Goal: Complete application form: Complete application form

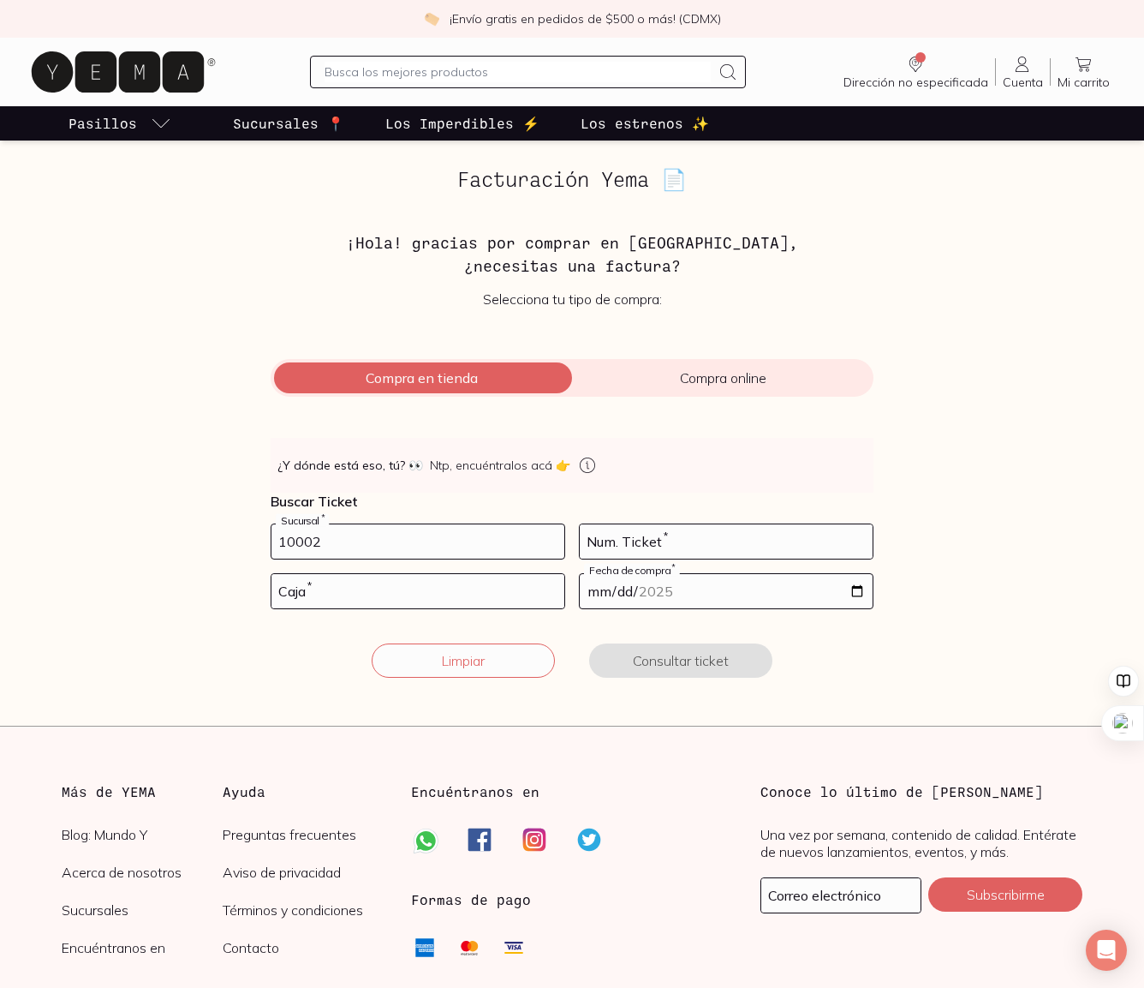
type input "10002"
click at [696, 539] on input "number" at bounding box center [726, 541] width 293 height 34
type input "37"
click at [518, 584] on input "number" at bounding box center [418, 591] width 293 height 34
type input "01"
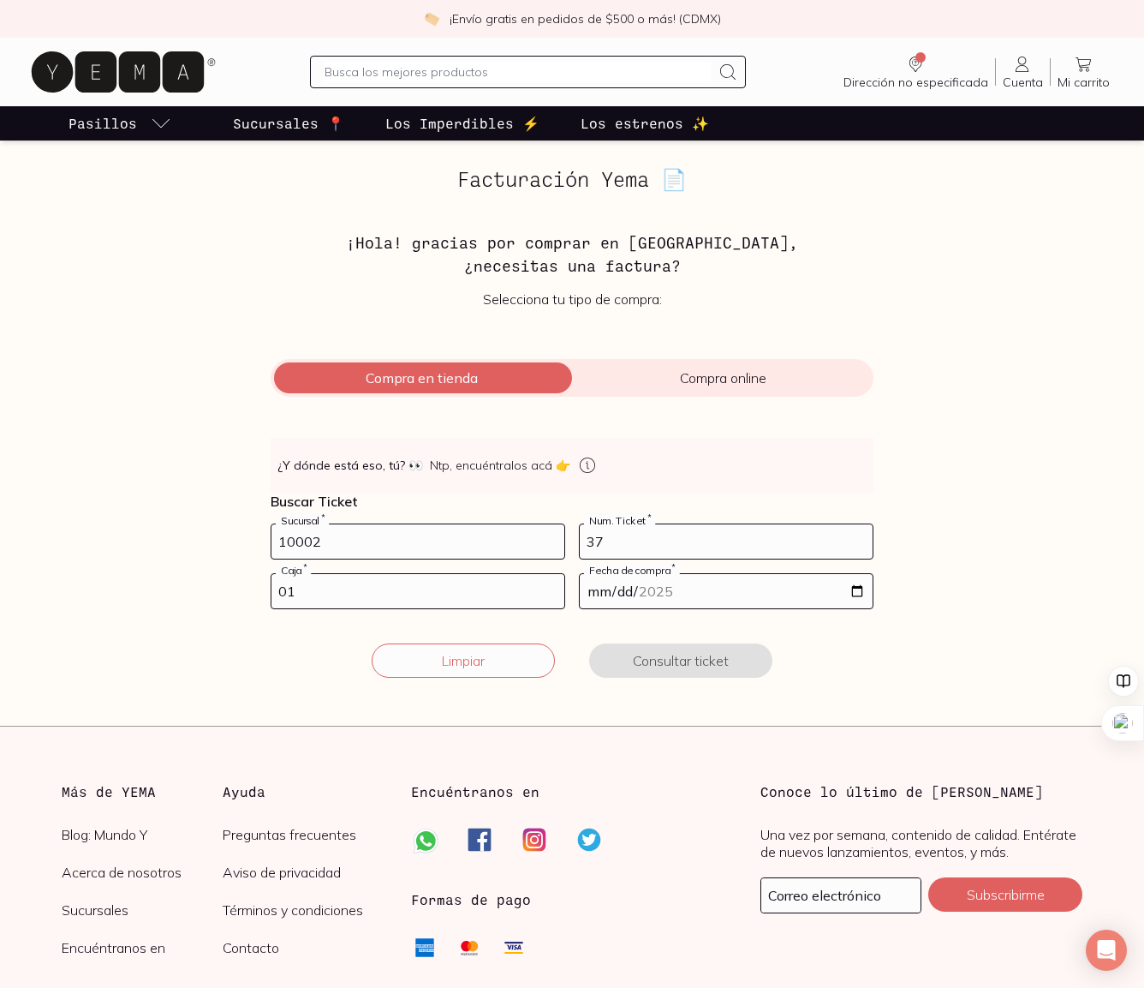
click at [856, 595] on input "date" at bounding box center [726, 591] width 293 height 34
type input "[DATE]"
click at [648, 660] on button "Consultar ticket" at bounding box center [680, 660] width 183 height 34
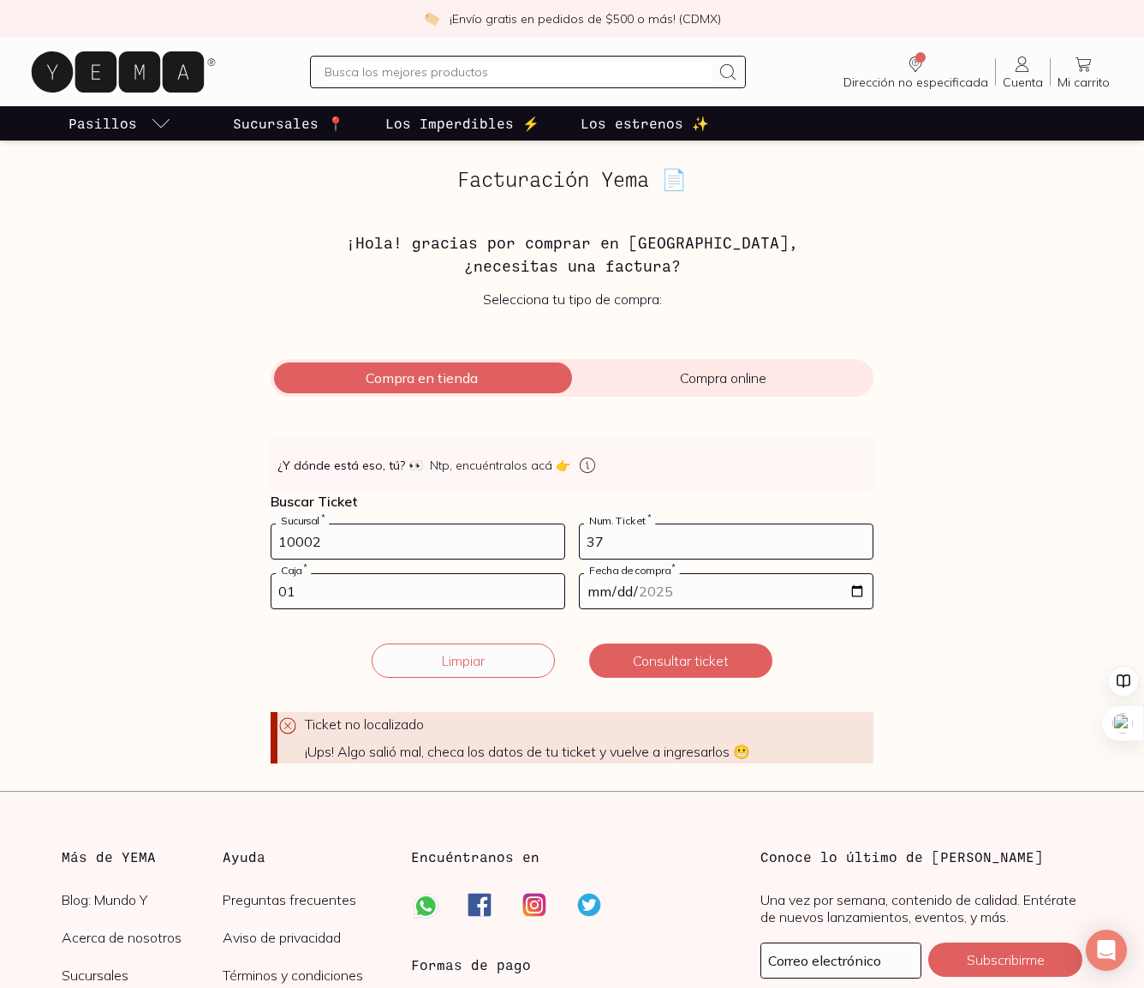
click at [617, 546] on input "37" at bounding box center [726, 541] width 293 height 34
type input "36"
click at [682, 658] on button "Consultar ticket" at bounding box center [680, 660] width 183 height 34
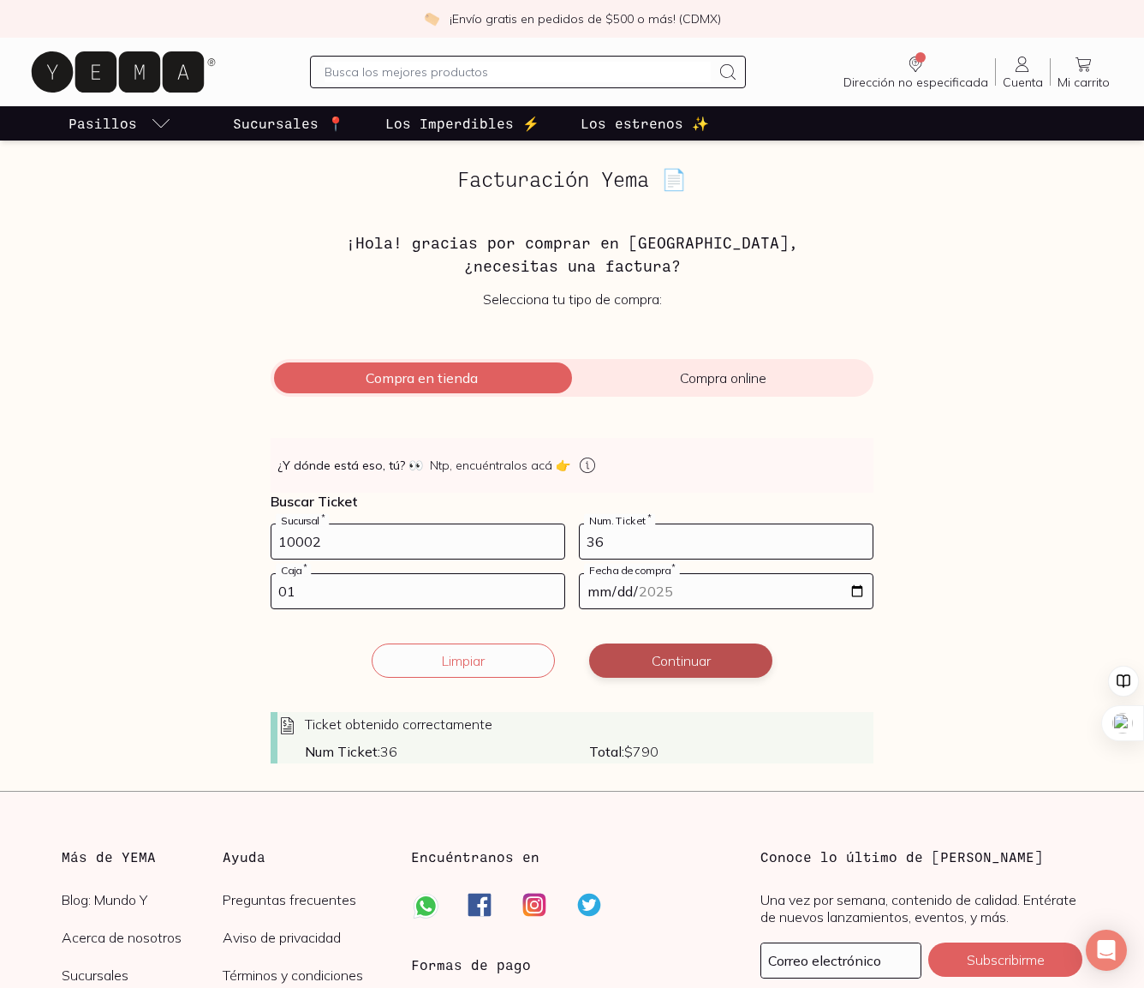
click at [683, 664] on button "Continuar" at bounding box center [680, 660] width 183 height 34
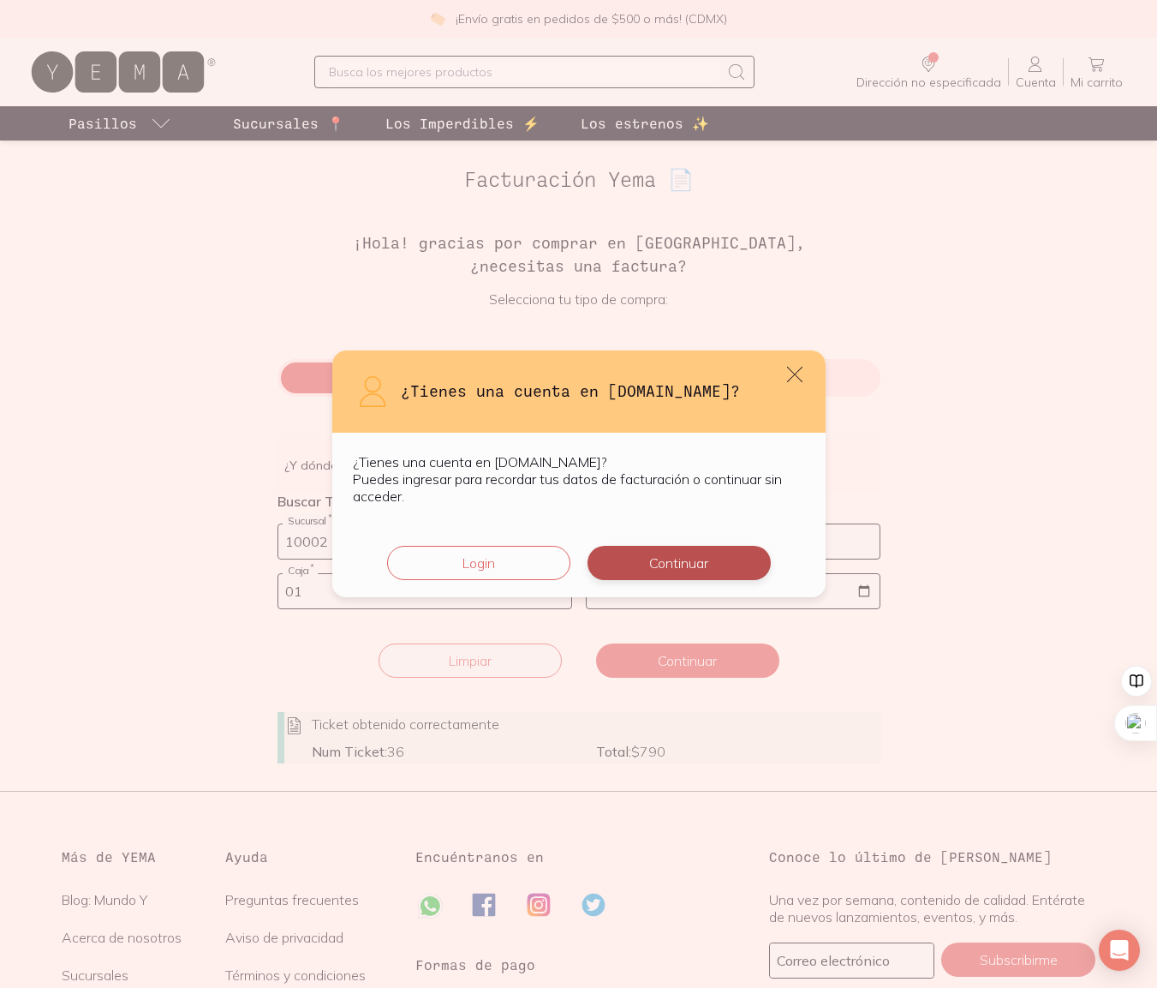
click at [684, 572] on button "Continuar" at bounding box center [679, 563] width 183 height 34
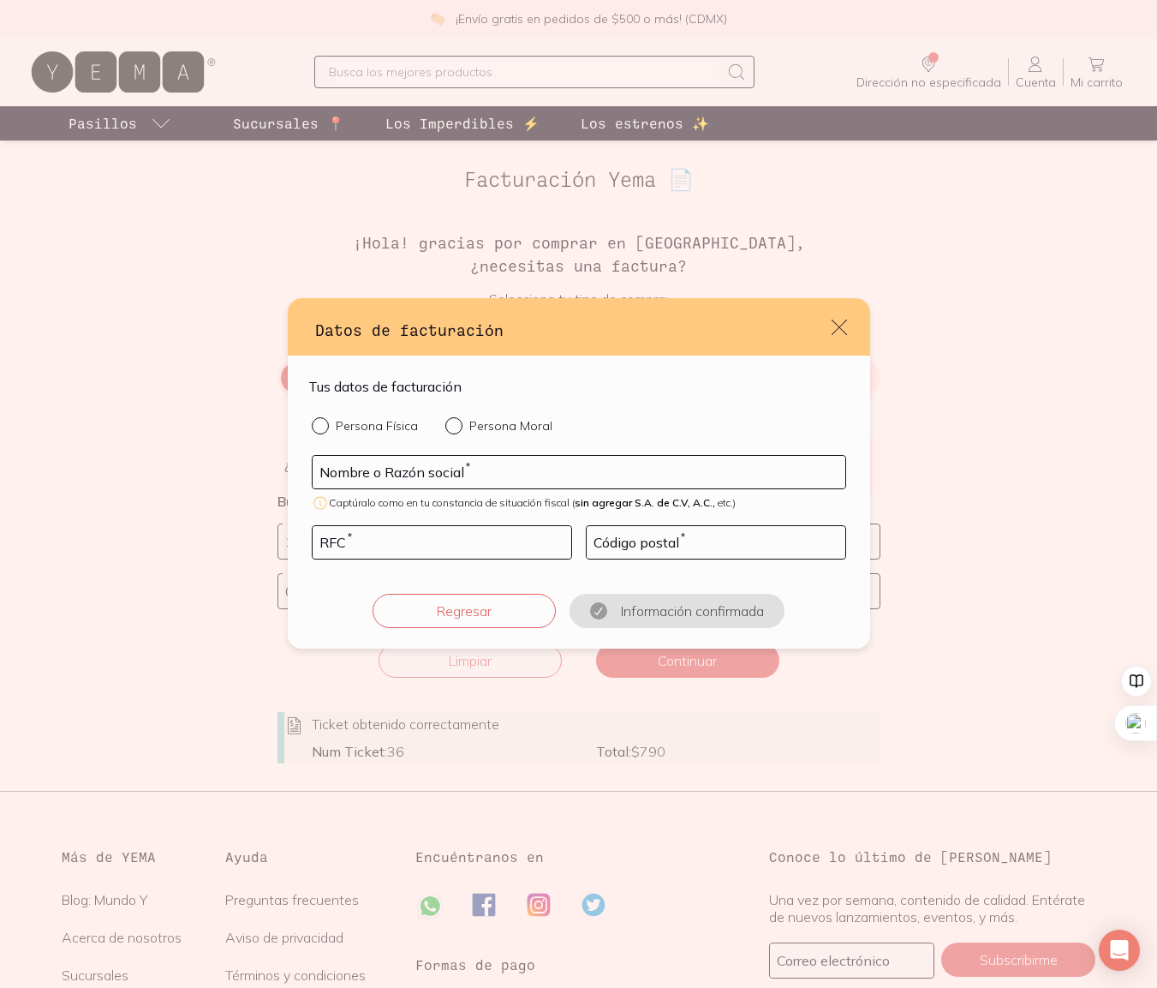
click at [328, 426] on div "default" at bounding box center [324, 425] width 24 height 17
click at [326, 426] on input "Persona Física" at bounding box center [319, 424] width 14 height 14
radio input "true"
click at [370, 475] on input "default" at bounding box center [579, 472] width 533 height 33
type input "[PERSON_NAME] [PERSON_NAME]"
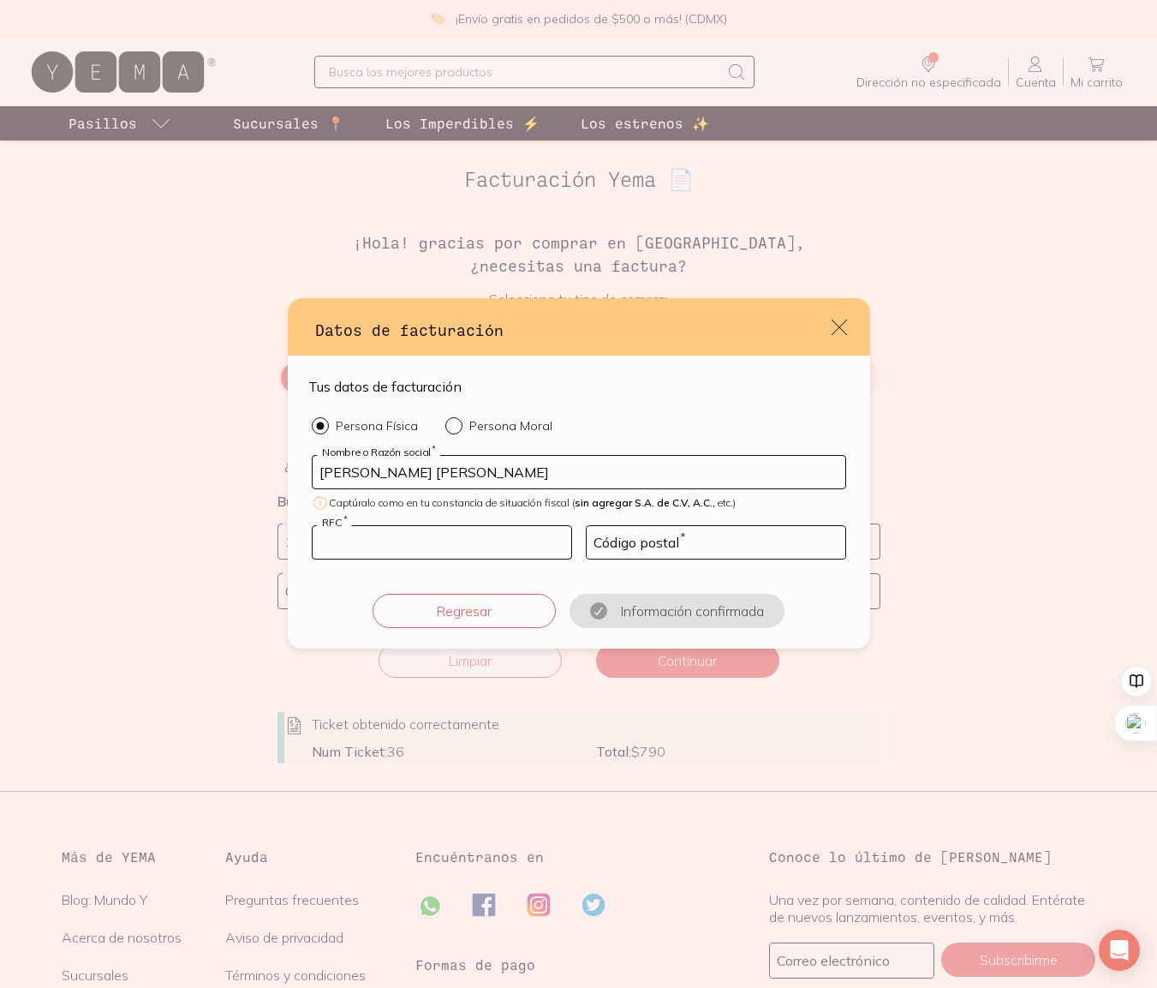
type input "MUAL5602078Z3"
type input "06140"
click at [645, 609] on button "Confirmar información" at bounding box center [677, 611] width 183 height 34
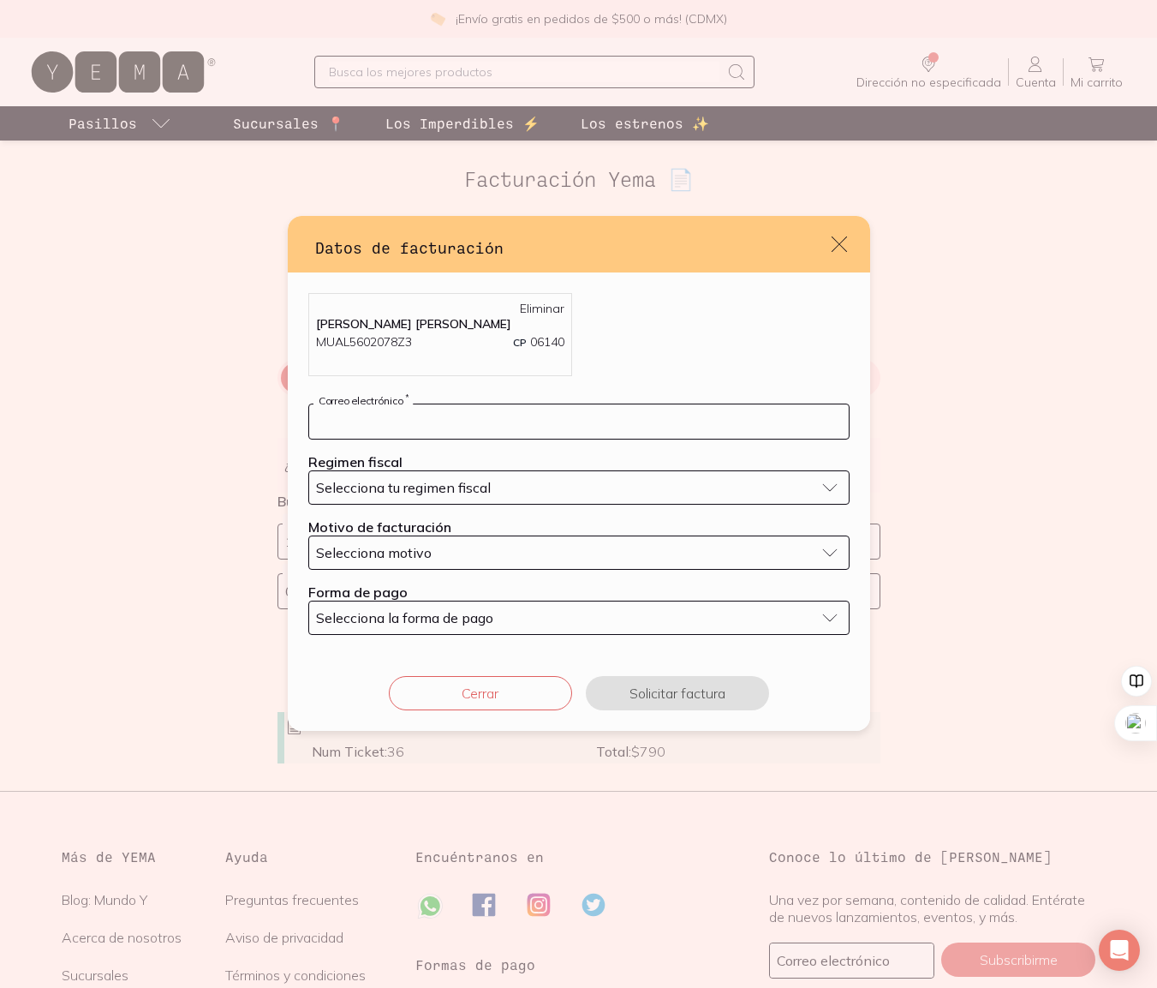
click at [364, 418] on input "default" at bounding box center [579, 421] width 540 height 34
type input "[PERSON_NAME][EMAIL_ADDRESS][PERSON_NAME][DOMAIN_NAME]"
click at [425, 492] on span "Selecciona tu regimen fiscal" at bounding box center [403, 487] width 175 height 17
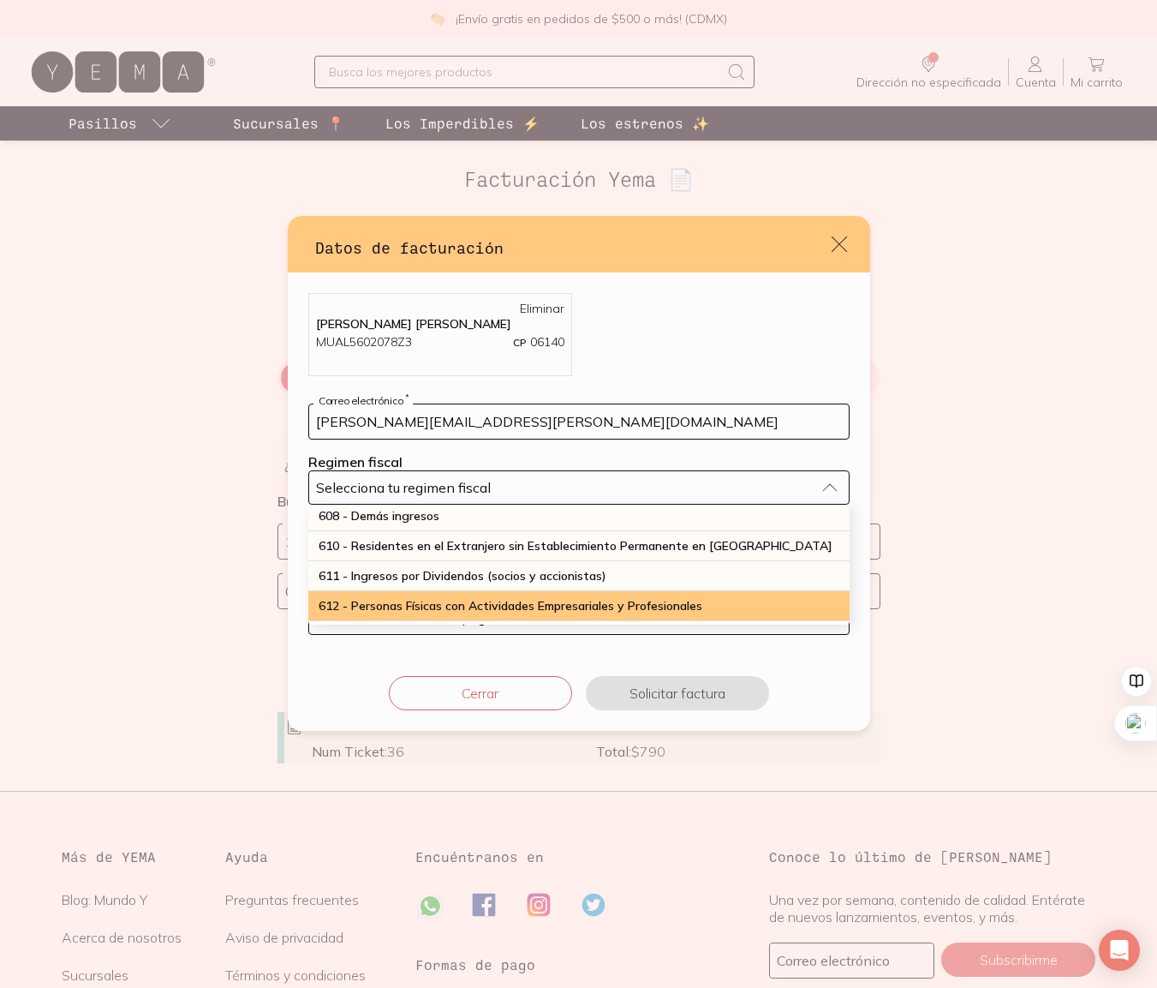
scroll to position [163, 0]
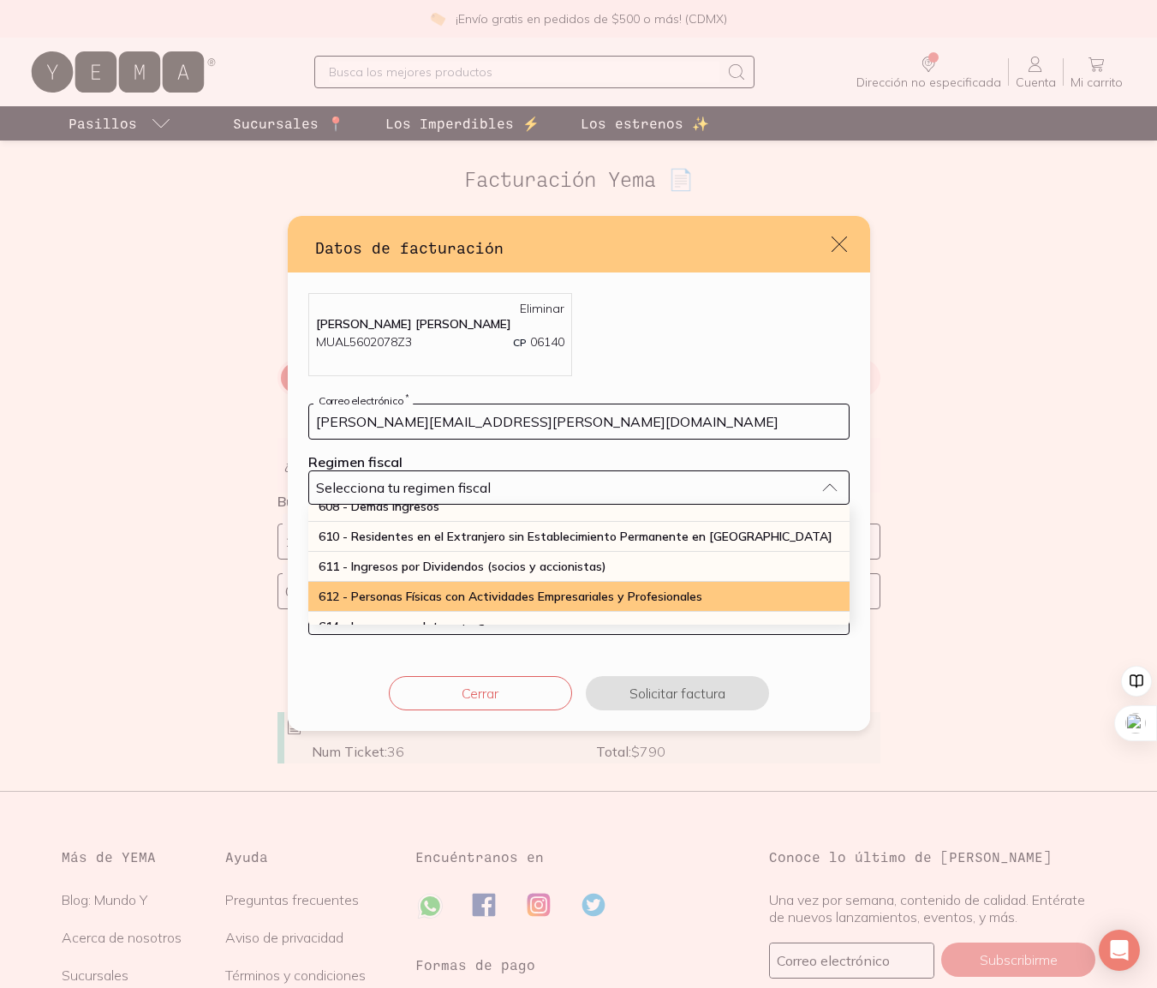
click at [441, 603] on span "612 - Personas Físicas con Actividades Empresariales y Profesionales" at bounding box center [511, 595] width 384 height 15
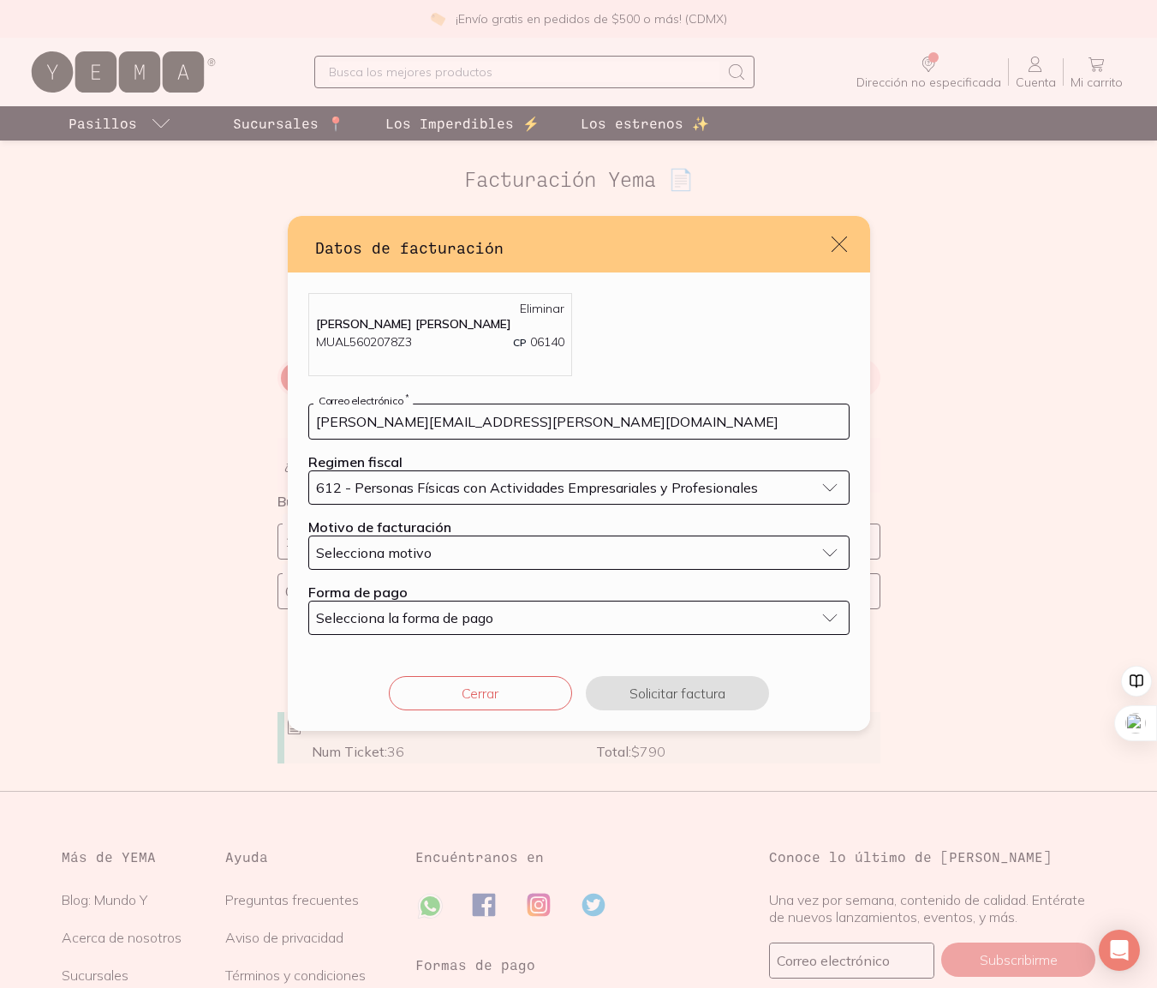
click at [421, 544] on span "Selecciona motivo" at bounding box center [374, 552] width 116 height 17
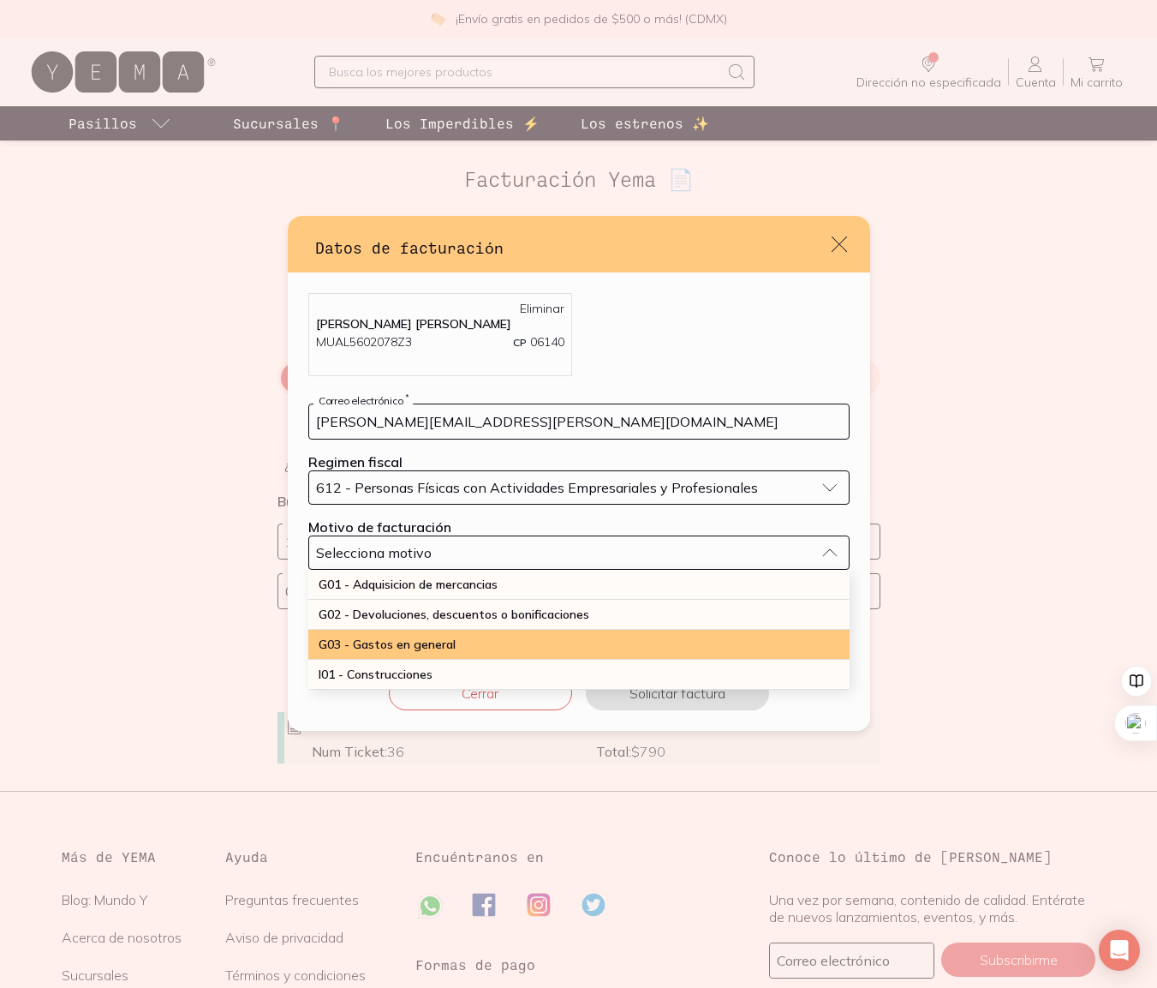
click at [412, 653] on div "G03 - Gastos en general" at bounding box center [578, 645] width 541 height 30
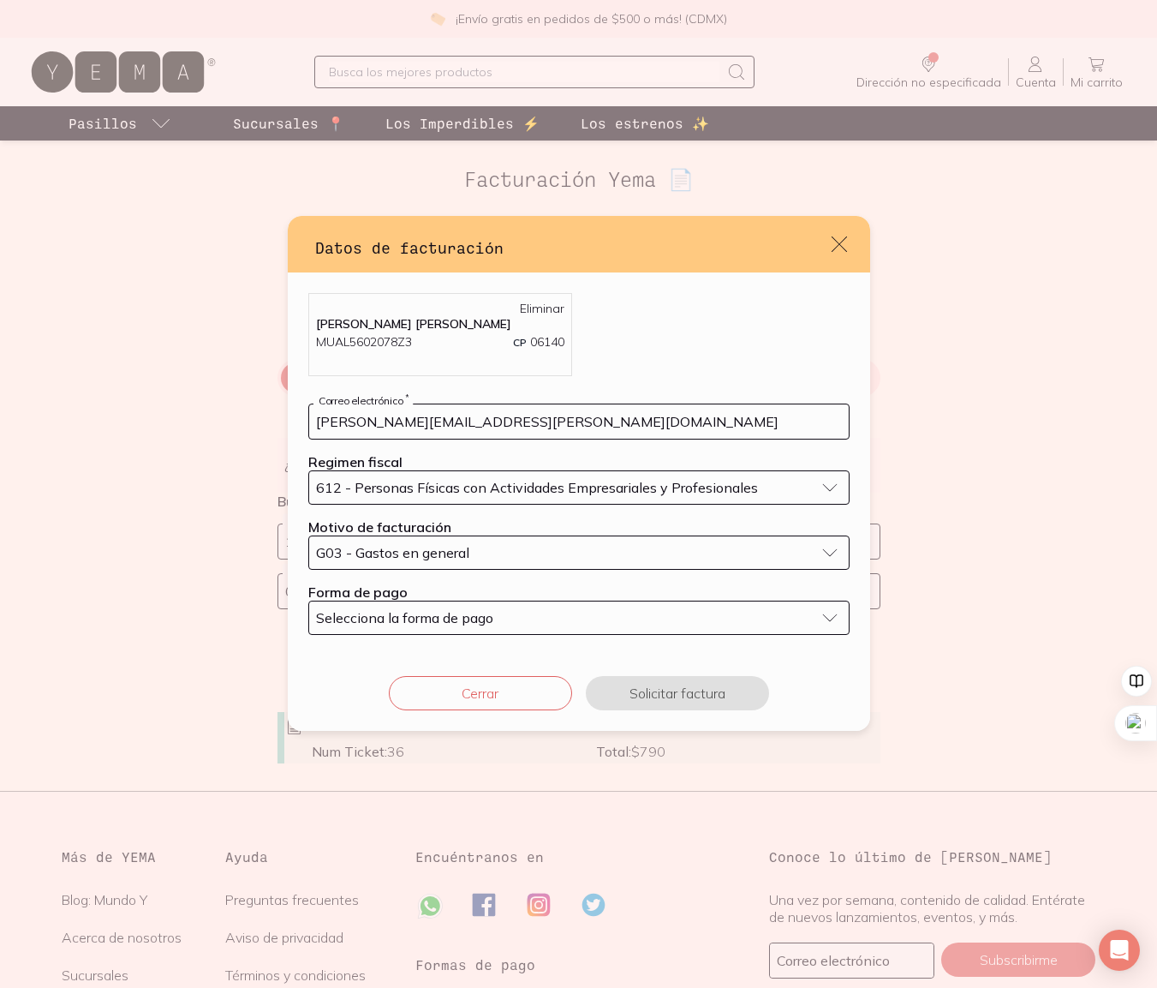
click at [400, 607] on button "Selecciona la forma de pago" at bounding box center [578, 617] width 541 height 34
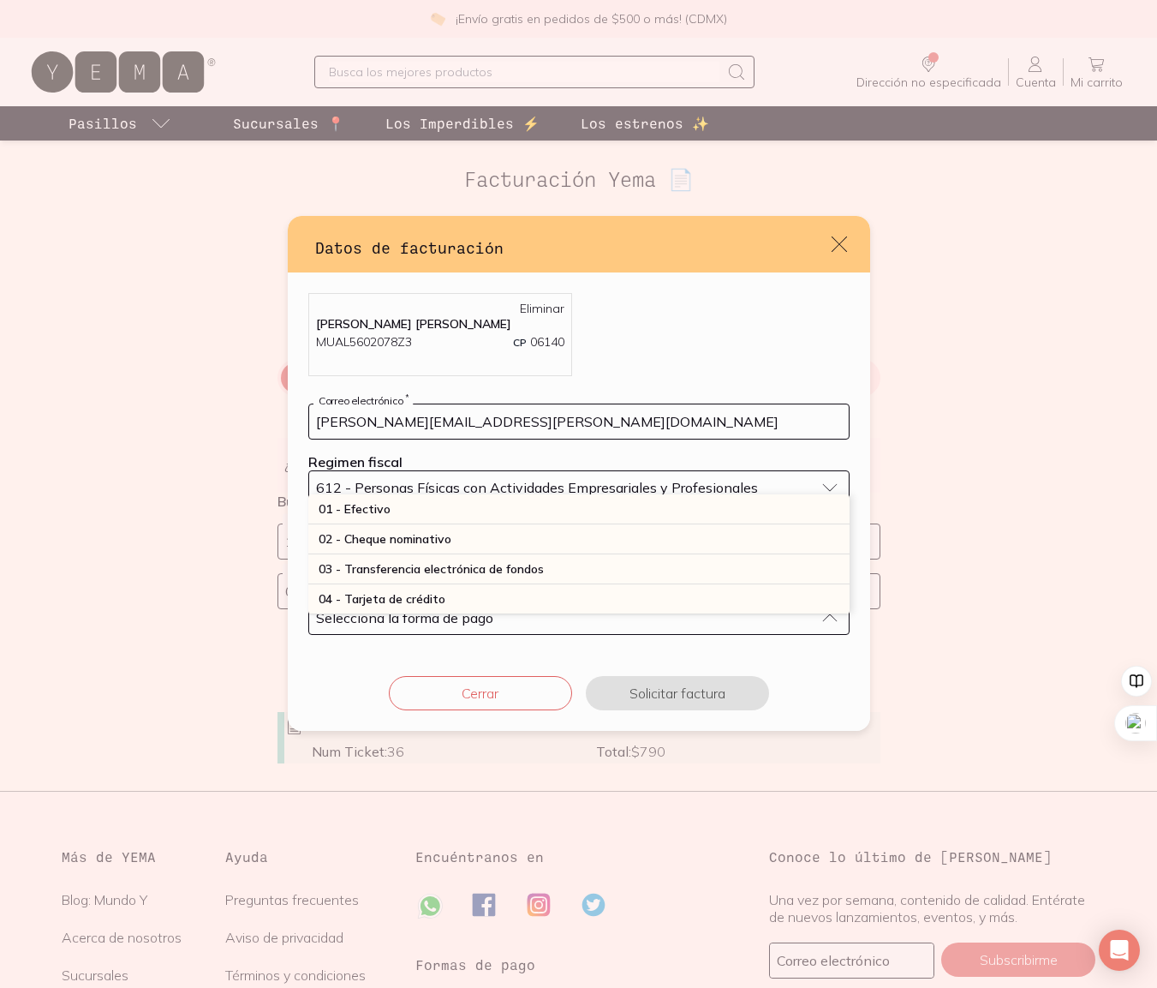
click at [407, 618] on span "Selecciona la forma de pago" at bounding box center [404, 617] width 177 height 17
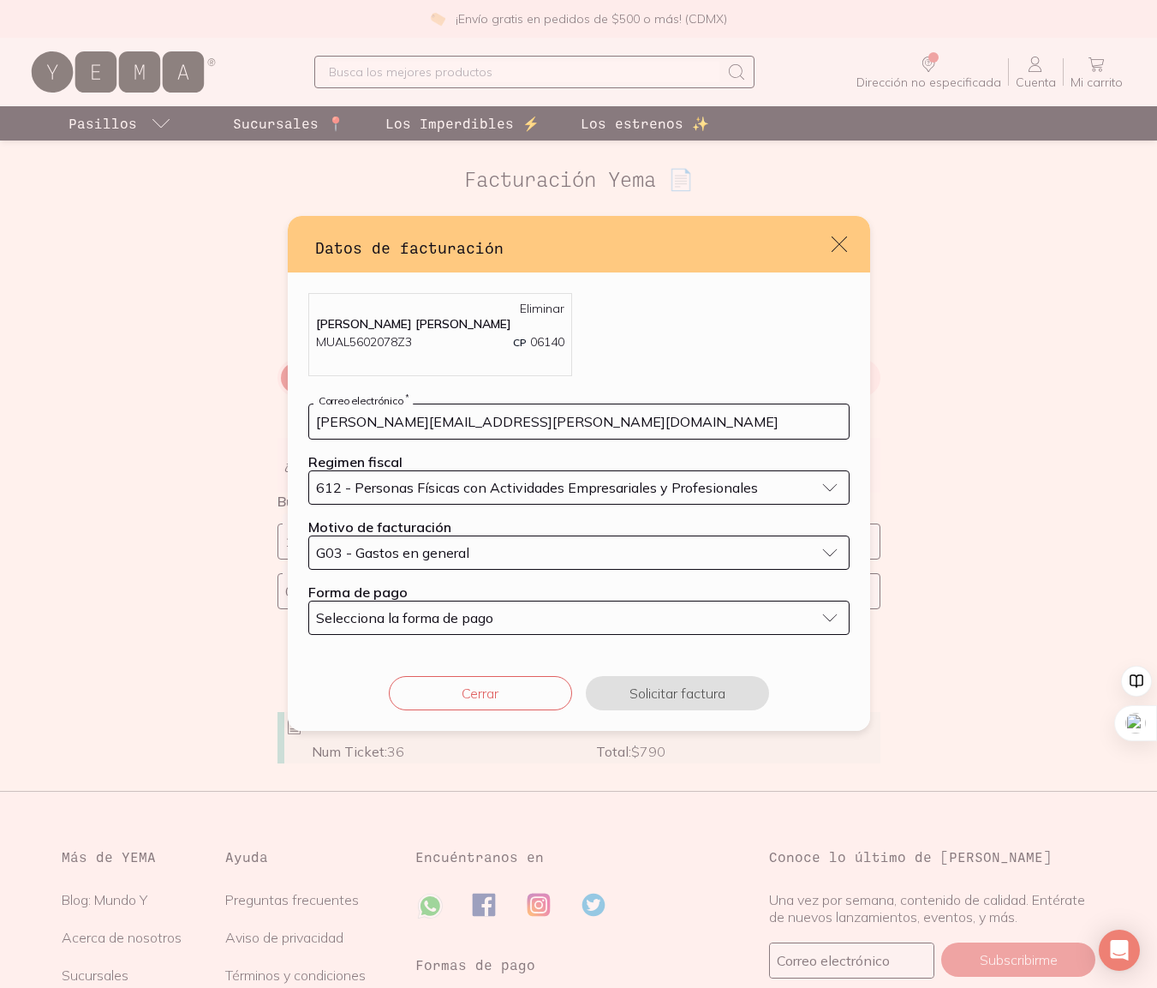
click at [403, 616] on span "Selecciona la forma de pago" at bounding box center [404, 617] width 177 height 17
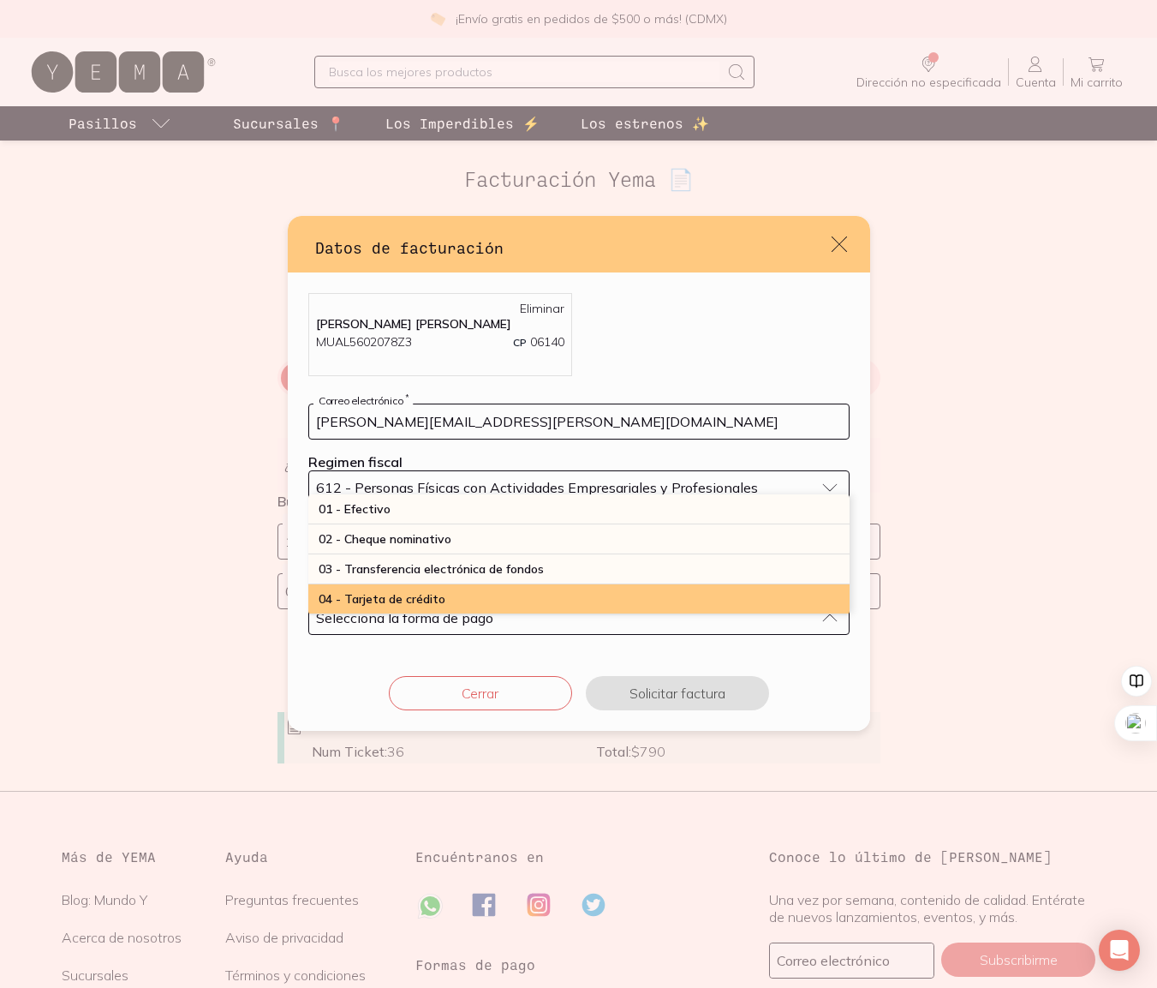
click at [402, 592] on span "04 - Tarjeta de crédito" at bounding box center [382, 598] width 127 height 15
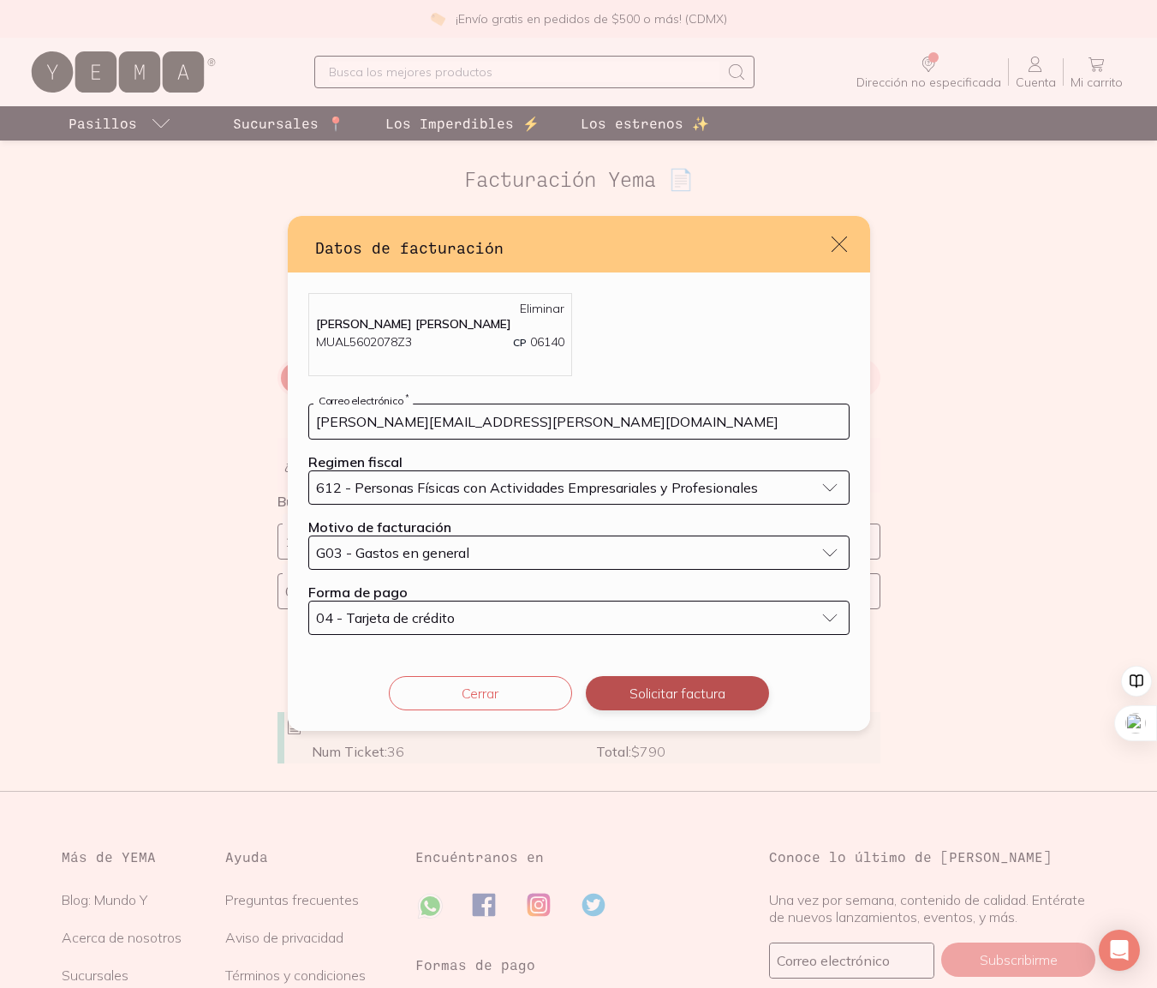
click at [637, 696] on button "Solicitar factura" at bounding box center [677, 693] width 183 height 34
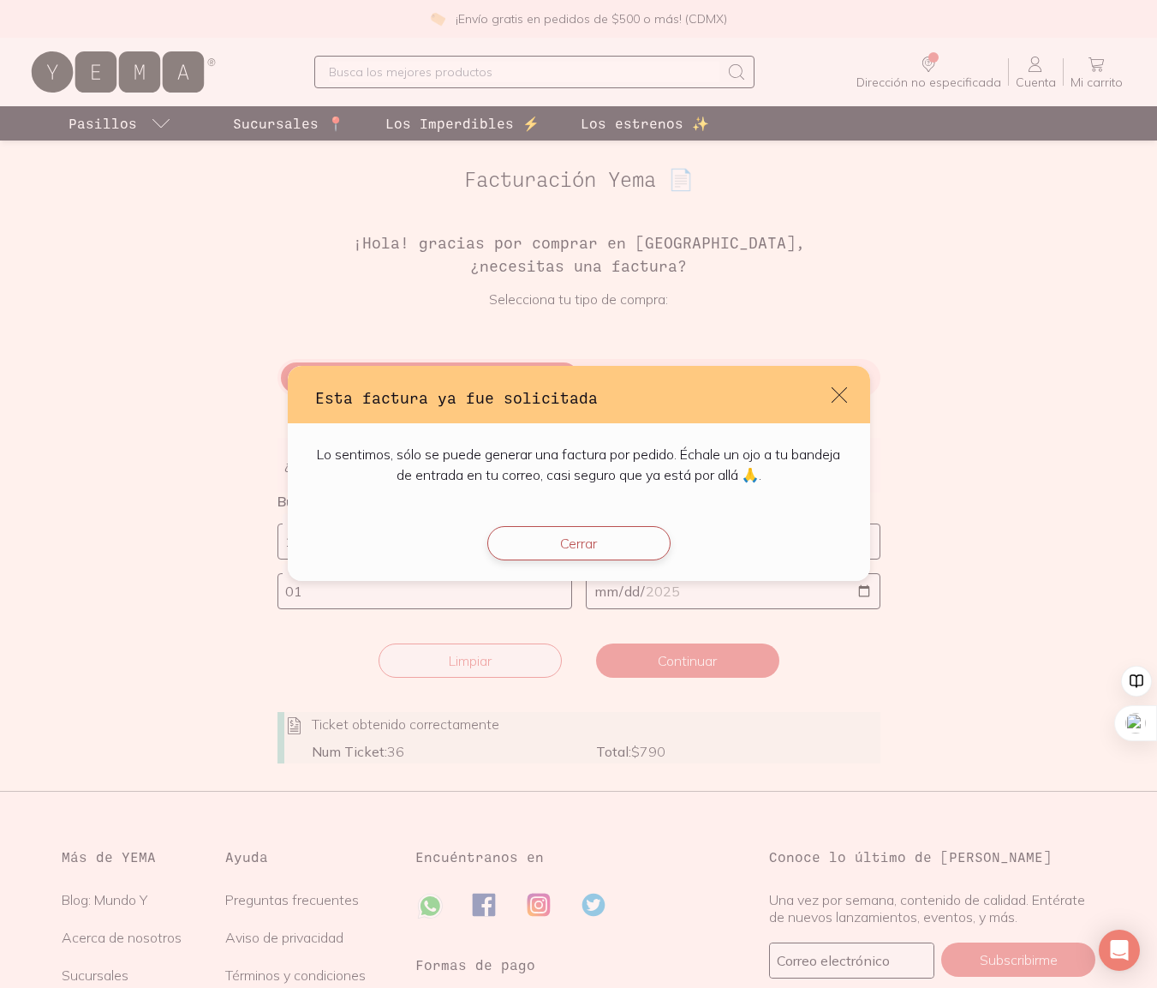
click at [557, 534] on button "Cerrar" at bounding box center [578, 543] width 183 height 34
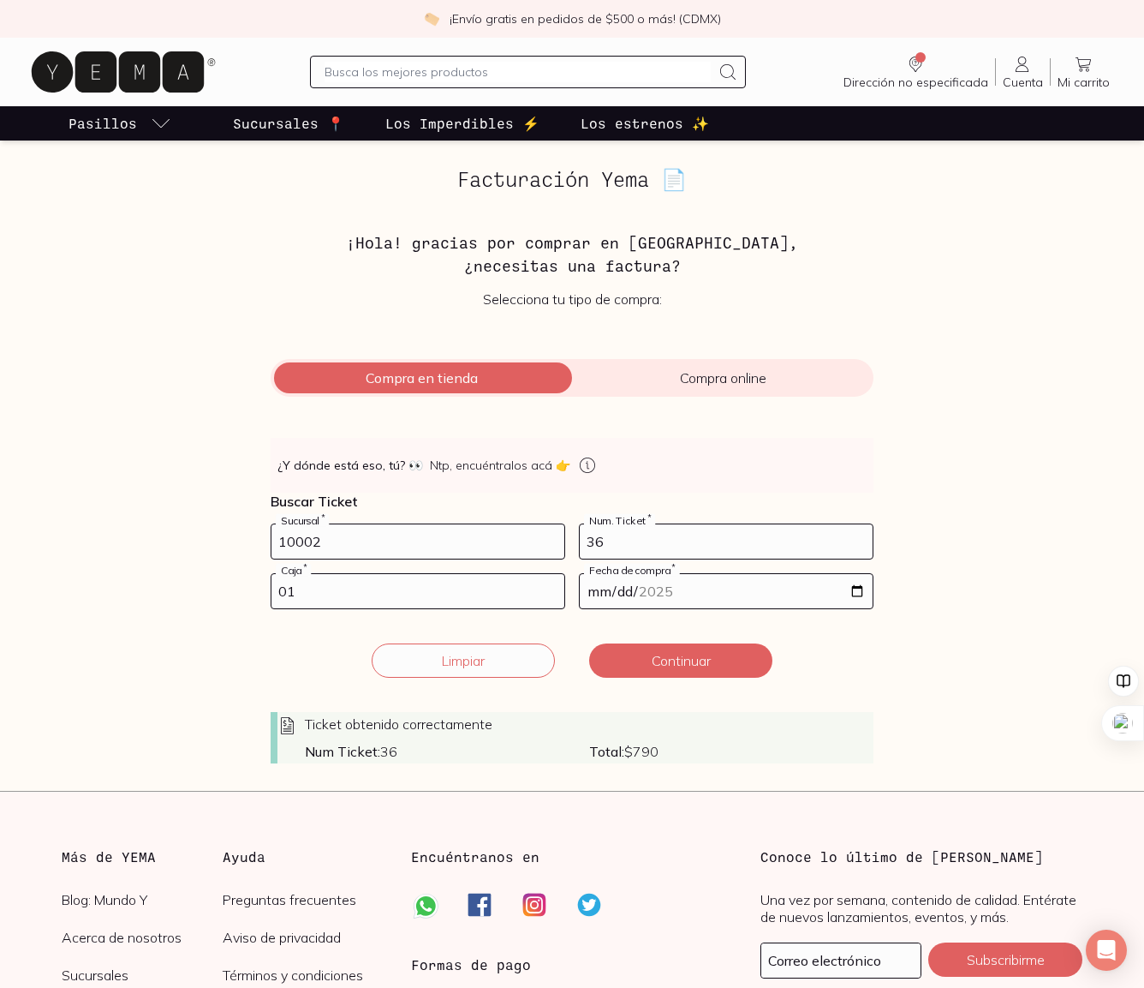
click at [618, 531] on input "36" at bounding box center [726, 541] width 293 height 34
click at [624, 551] on input "36" at bounding box center [726, 541] width 293 height 34
type input "38"
click at [685, 664] on button "Continuar" at bounding box center [680, 660] width 183 height 34
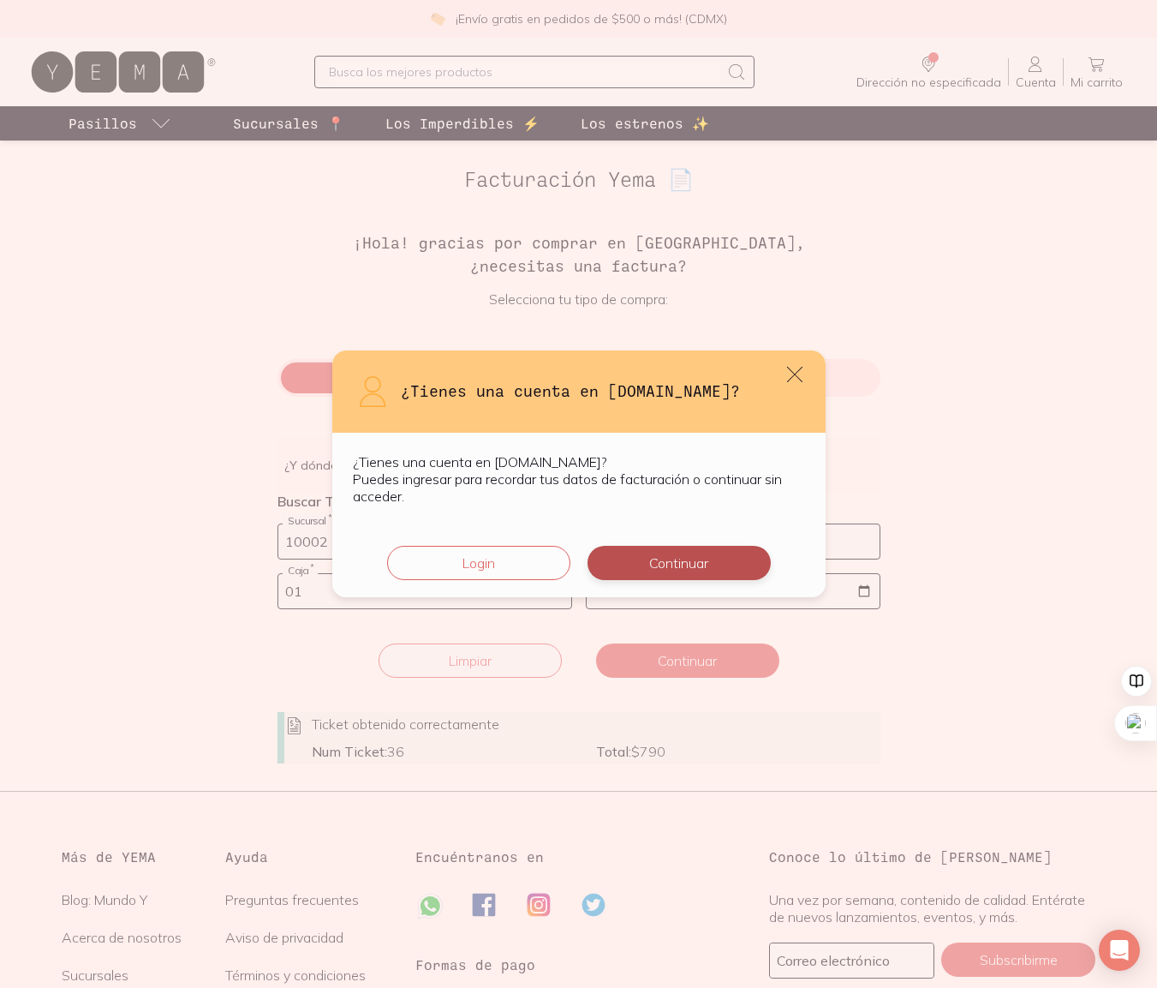
click at [650, 564] on button "Continuar" at bounding box center [679, 563] width 183 height 34
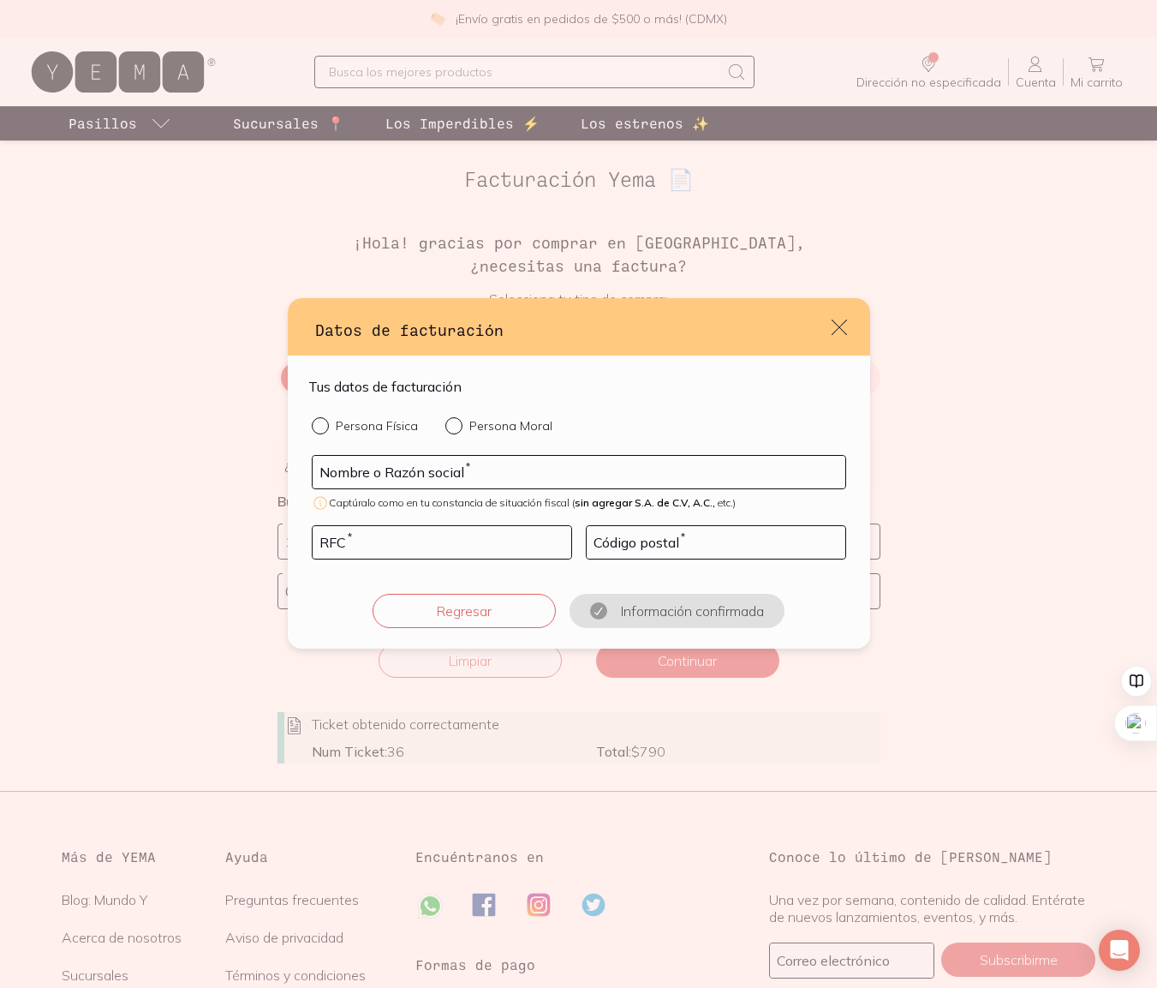
click at [323, 423] on input "Persona Física" at bounding box center [319, 424] width 14 height 14
radio input "true"
click at [356, 467] on input "default" at bounding box center [579, 472] width 533 height 33
type input "[PERSON_NAME] [PERSON_NAME]"
type input "MUAL5602078Z3"
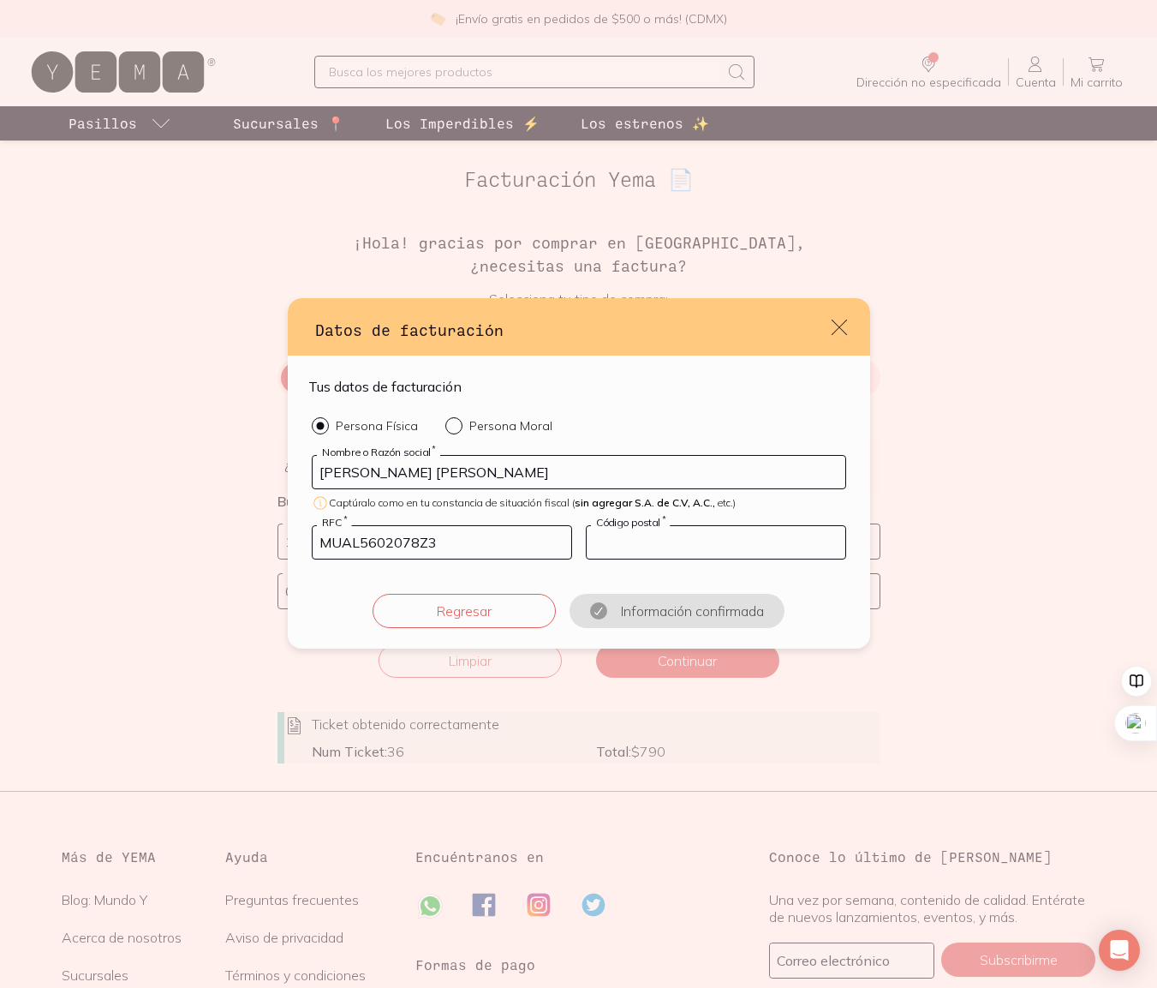
type input "06140"
click at [650, 609] on button "Confirmar información" at bounding box center [677, 611] width 183 height 34
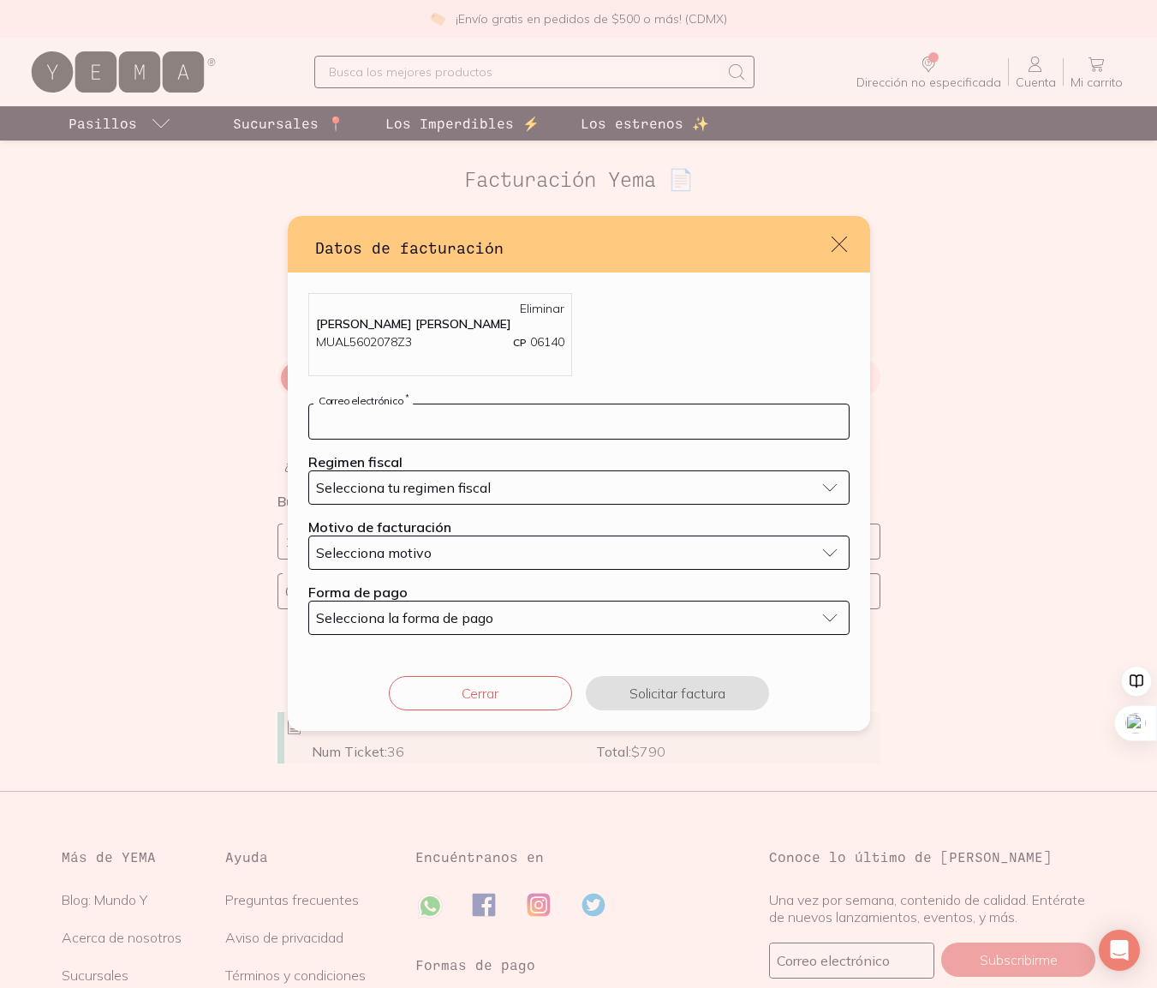
click at [410, 420] on input "default" at bounding box center [579, 421] width 540 height 34
type input "[PERSON_NAME][EMAIL_ADDRESS][PERSON_NAME][DOMAIN_NAME]"
click at [403, 481] on span "Selecciona tu regimen fiscal" at bounding box center [403, 487] width 175 height 17
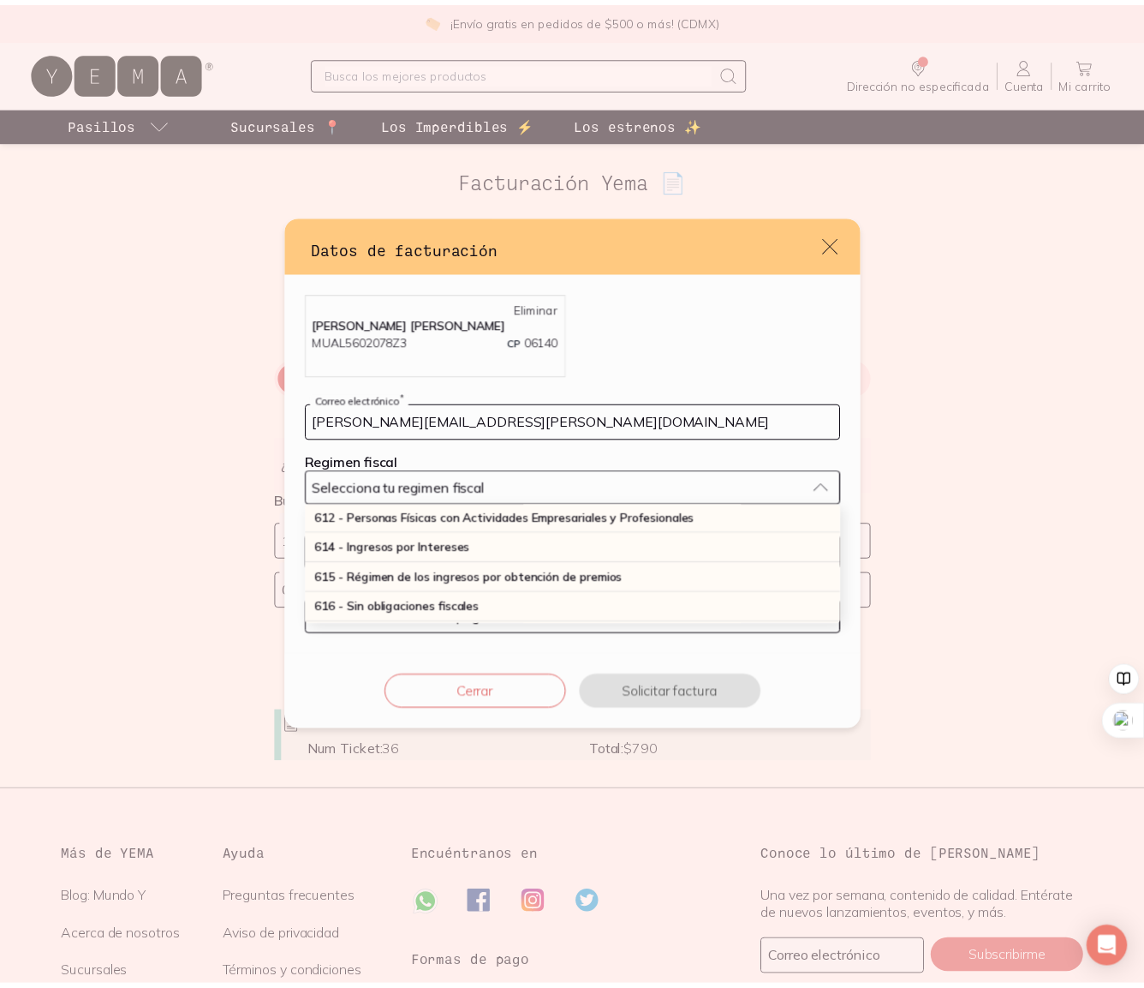
scroll to position [238, 0]
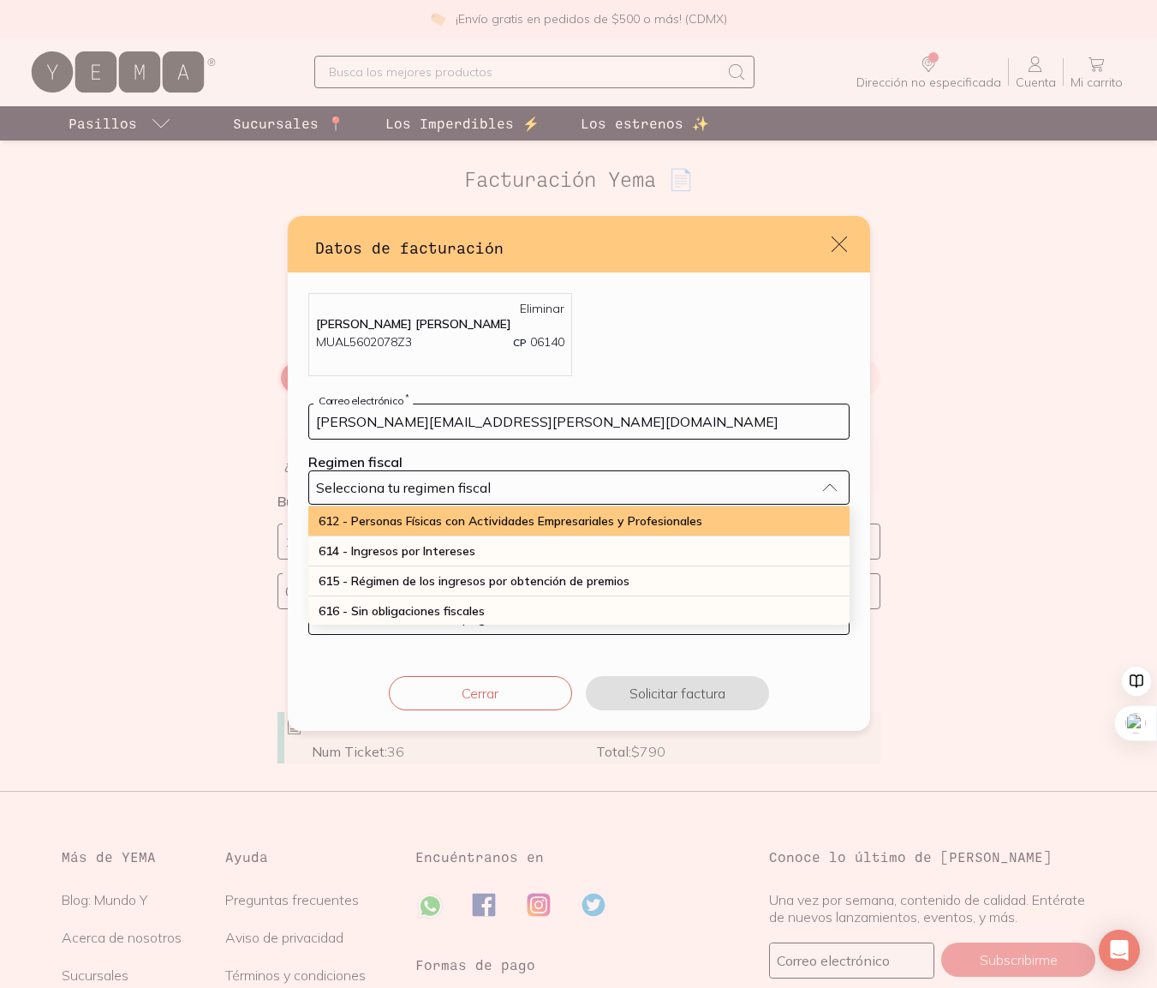
click at [416, 524] on span "612 - Personas Físicas con Actividades Empresariales y Profesionales" at bounding box center [511, 520] width 384 height 15
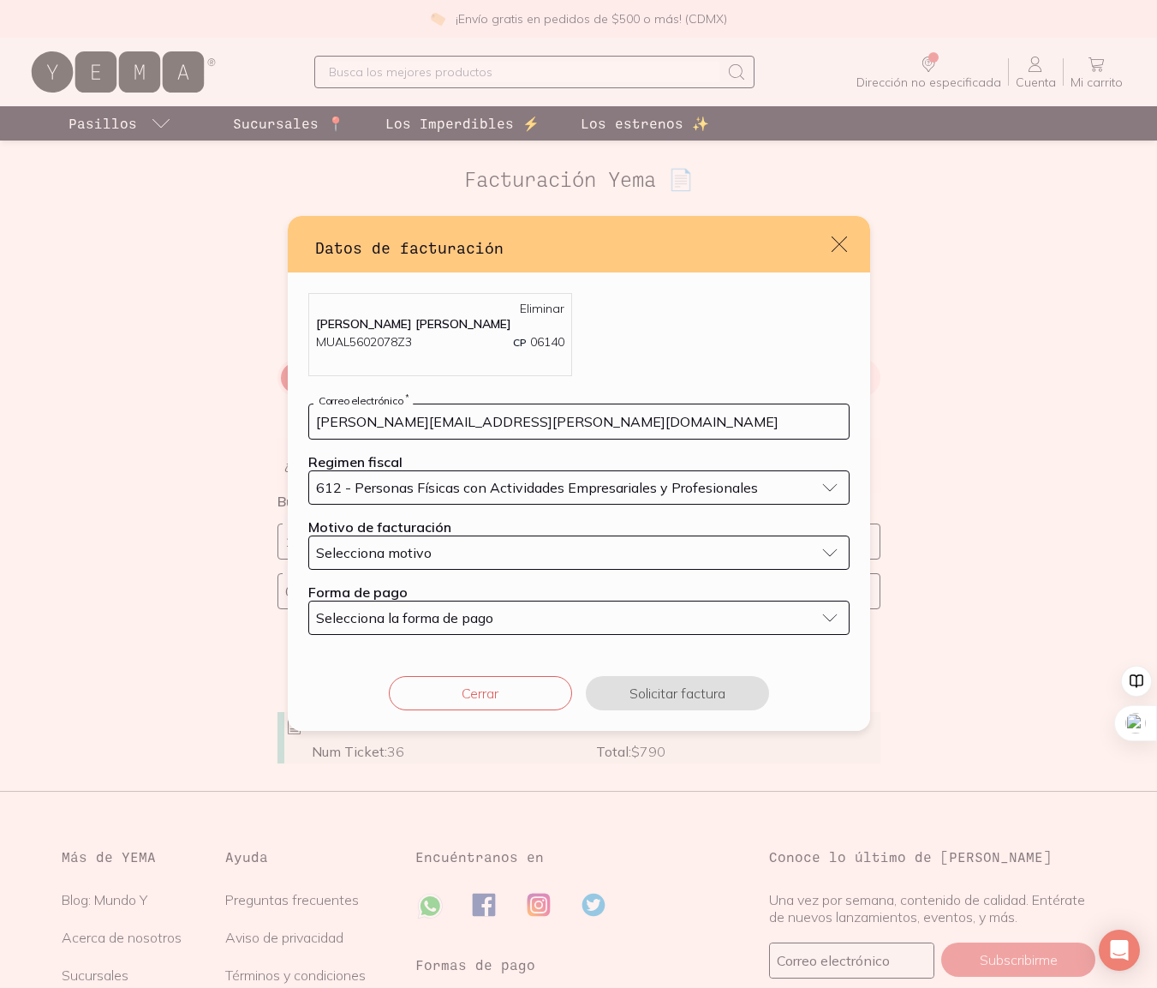
click at [419, 549] on span "Selecciona motivo" at bounding box center [374, 552] width 116 height 17
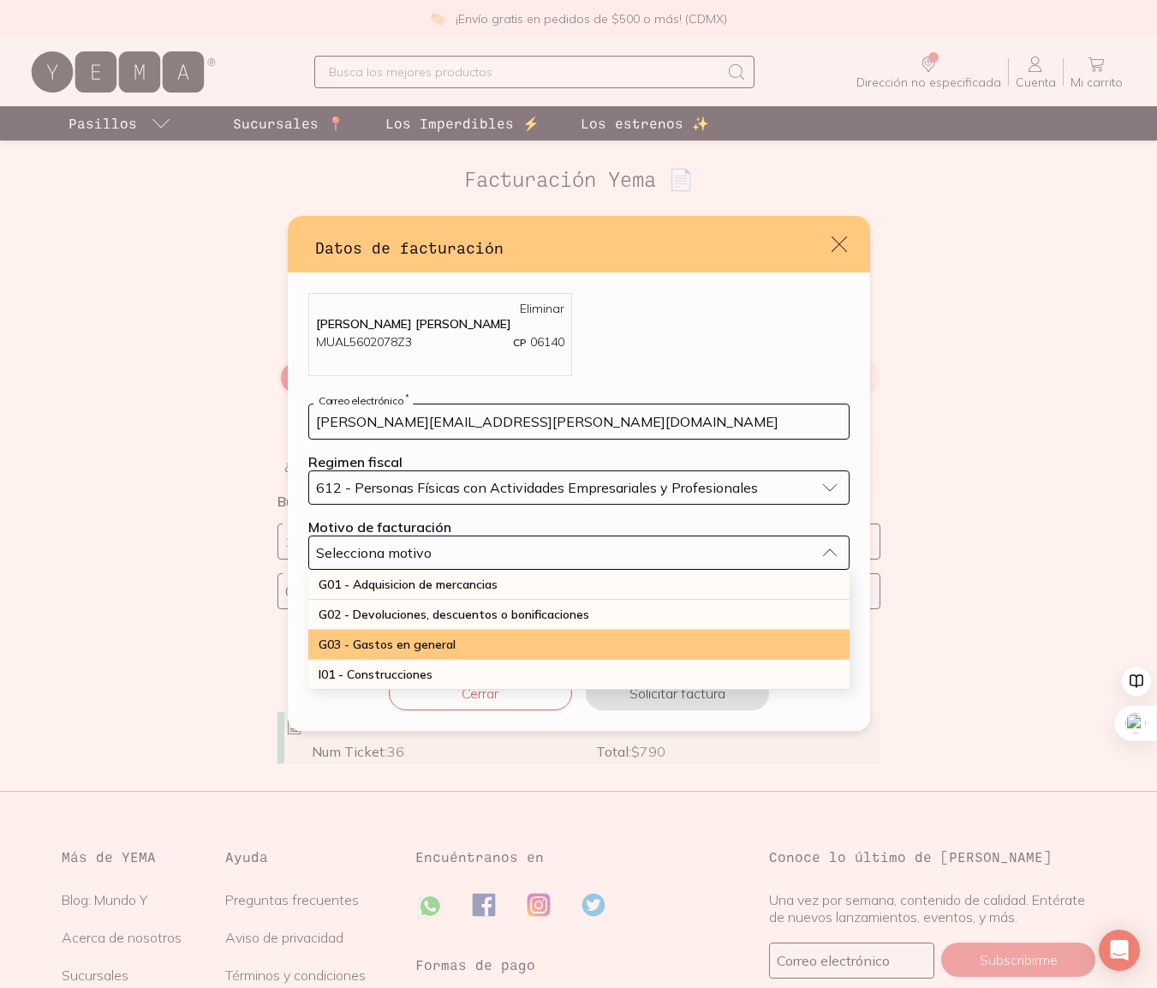
click at [403, 641] on span "G03 - Gastos en general" at bounding box center [387, 643] width 137 height 15
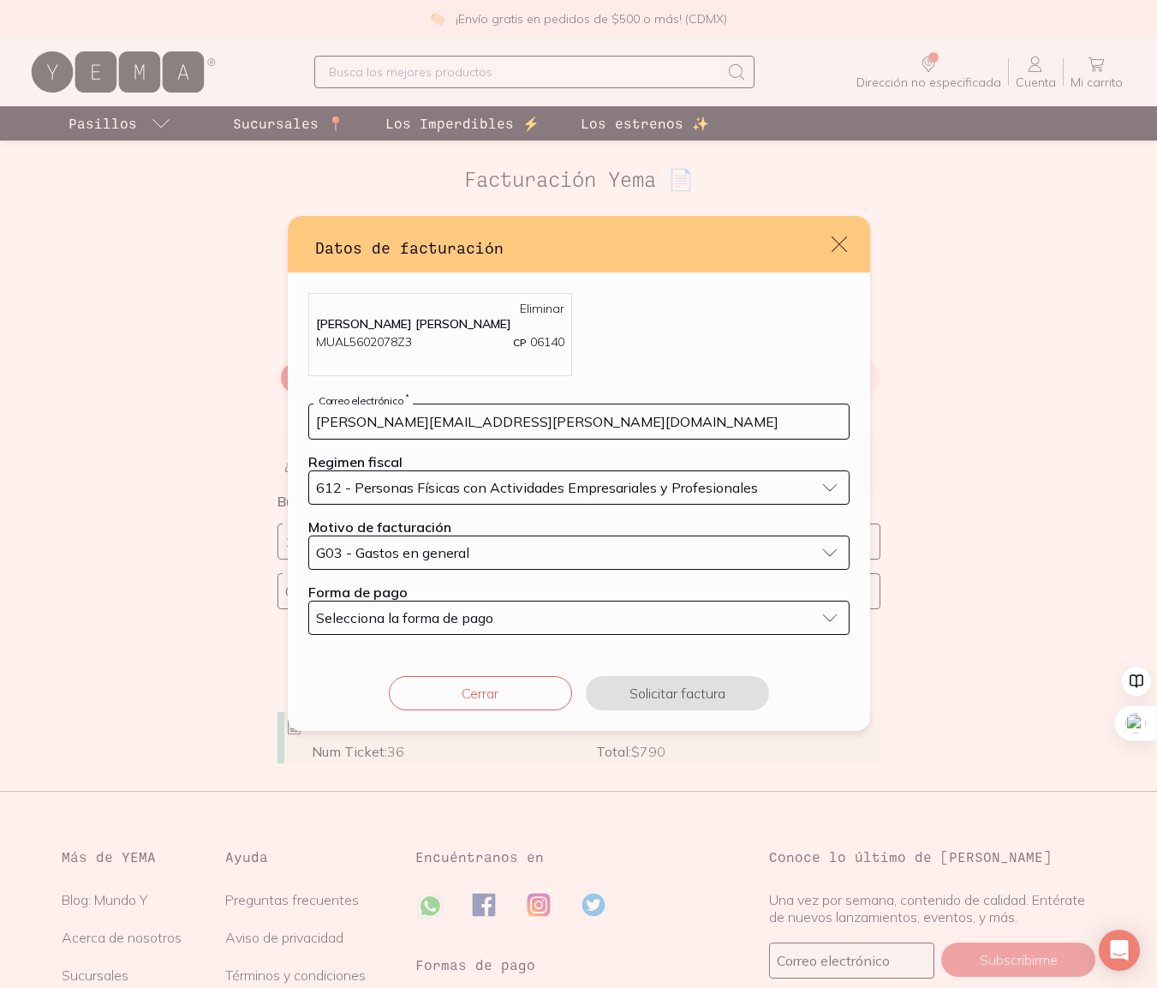
click at [403, 620] on span "Selecciona la forma de pago" at bounding box center [404, 617] width 177 height 17
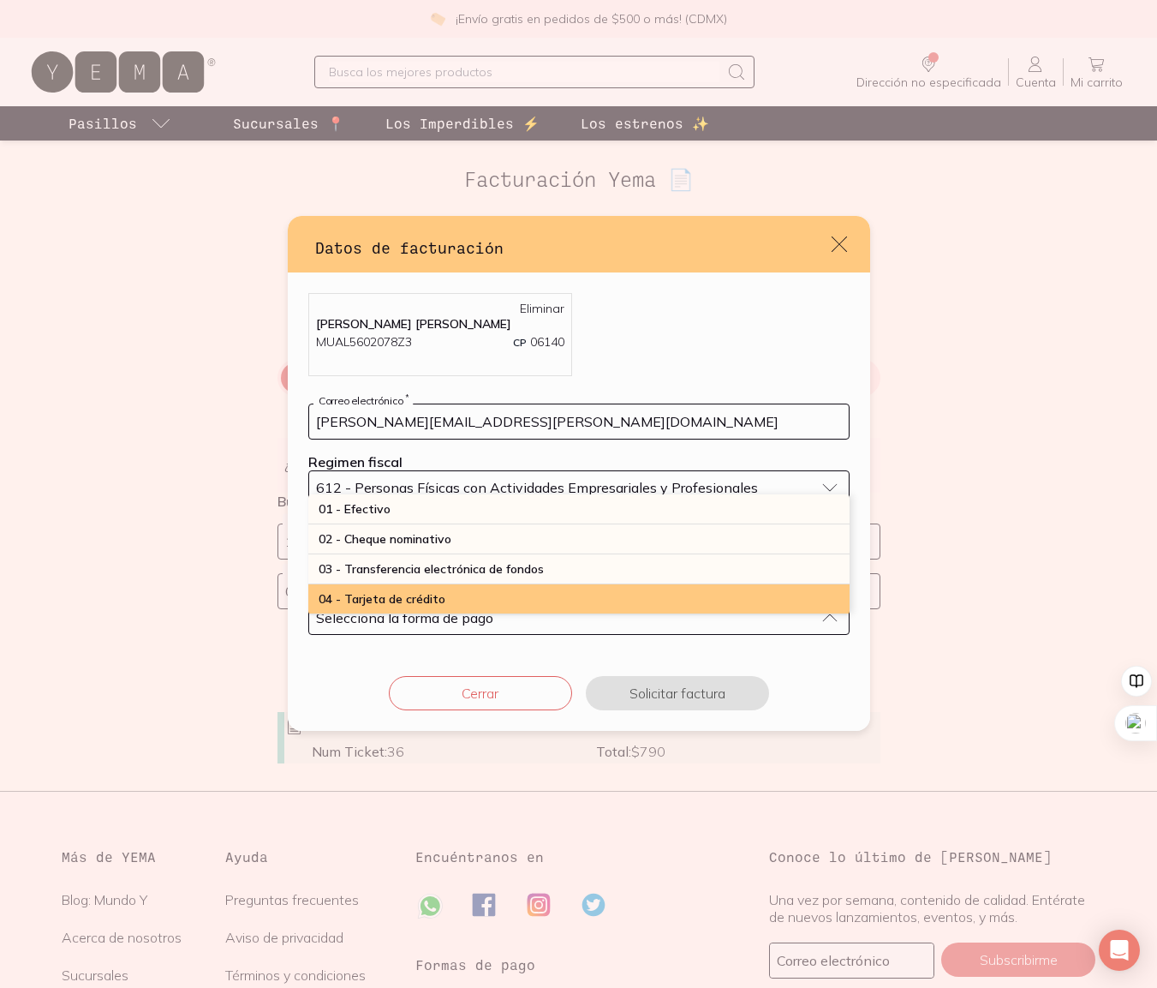
click at [397, 594] on span "04 - Tarjeta de crédito" at bounding box center [382, 598] width 127 height 15
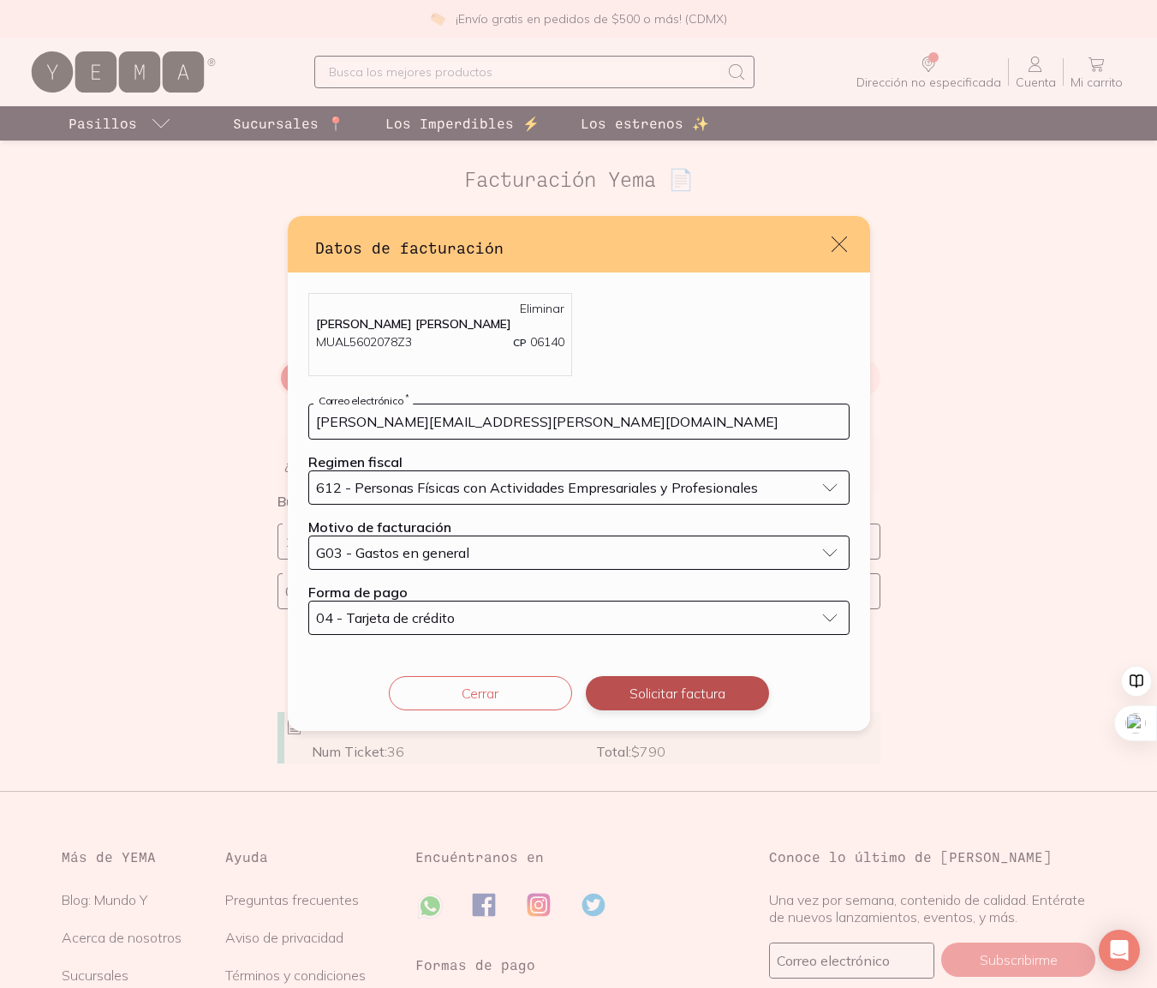
click at [639, 701] on button "Solicitar factura" at bounding box center [677, 693] width 183 height 34
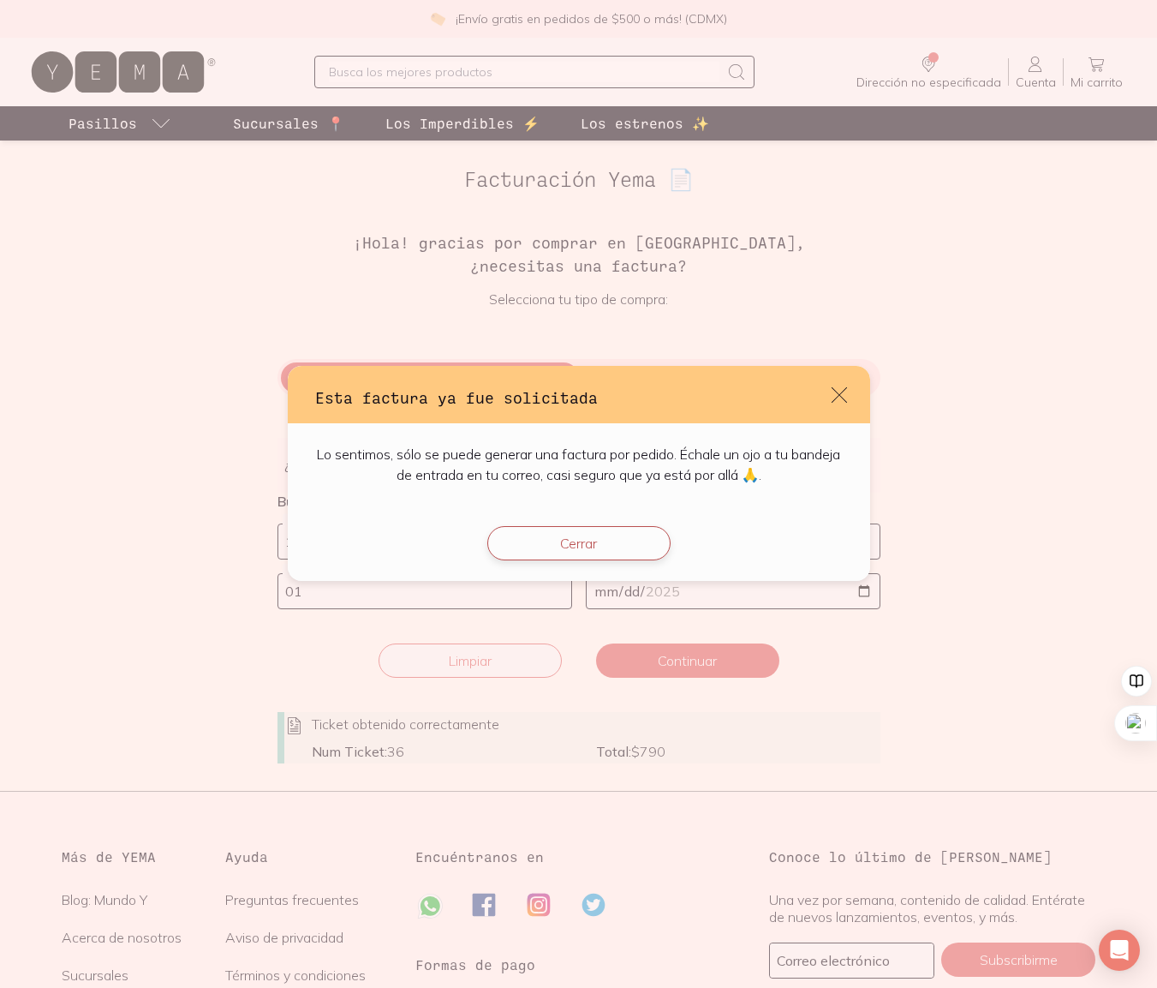
click at [573, 542] on button "Cerrar" at bounding box center [578, 543] width 183 height 34
